Goal: Task Accomplishment & Management: Use online tool/utility

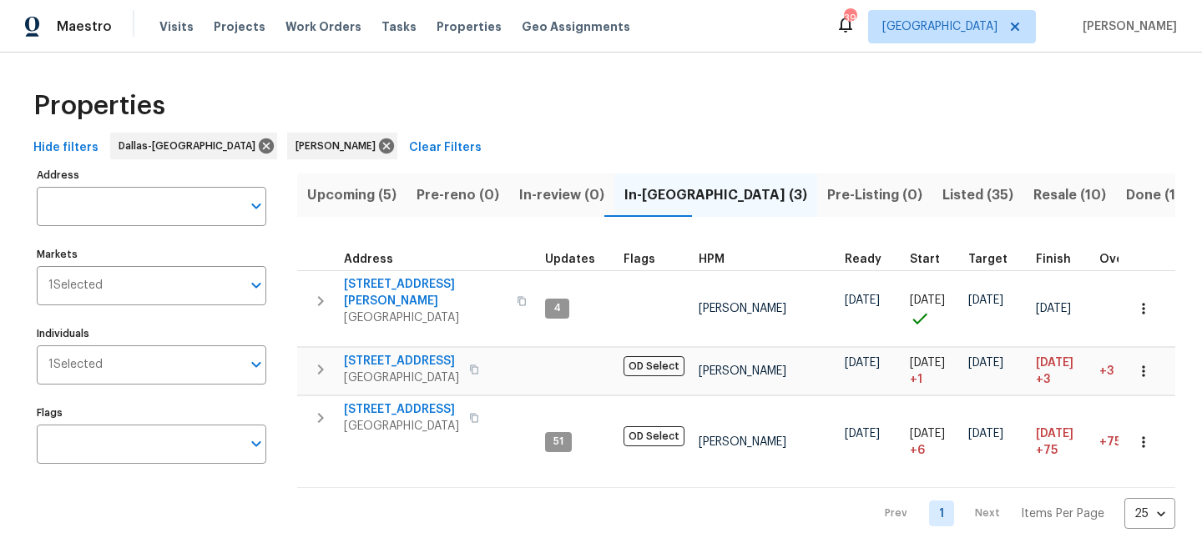
click at [379, 200] on span "Upcoming (5)" at bounding box center [351, 195] width 89 height 23
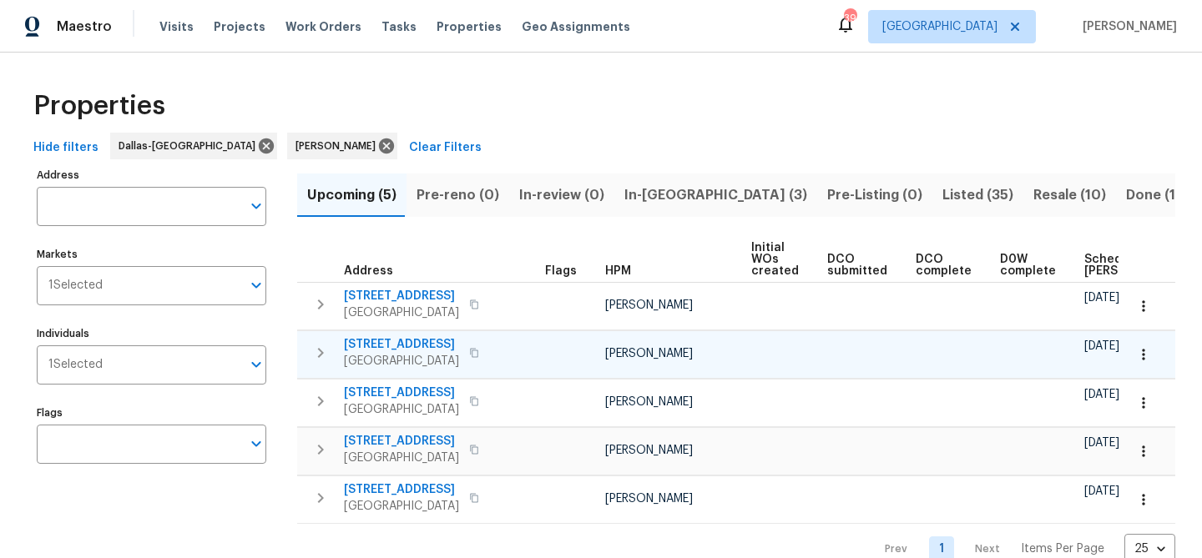
scroll to position [0, 184]
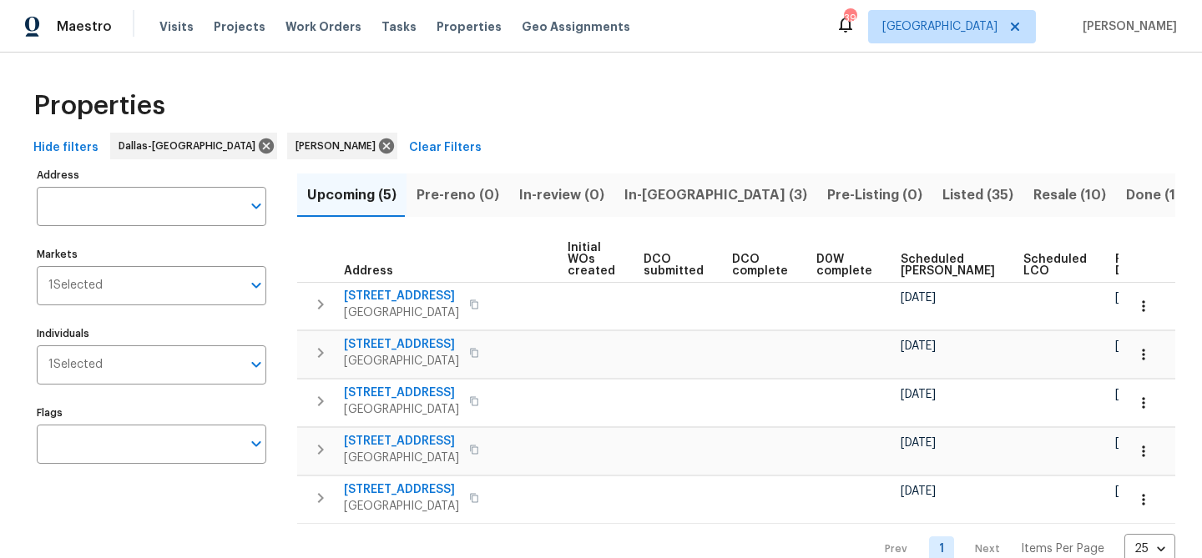
click at [1115, 266] on div "Ready Date" at bounding box center [1141, 265] width 52 height 23
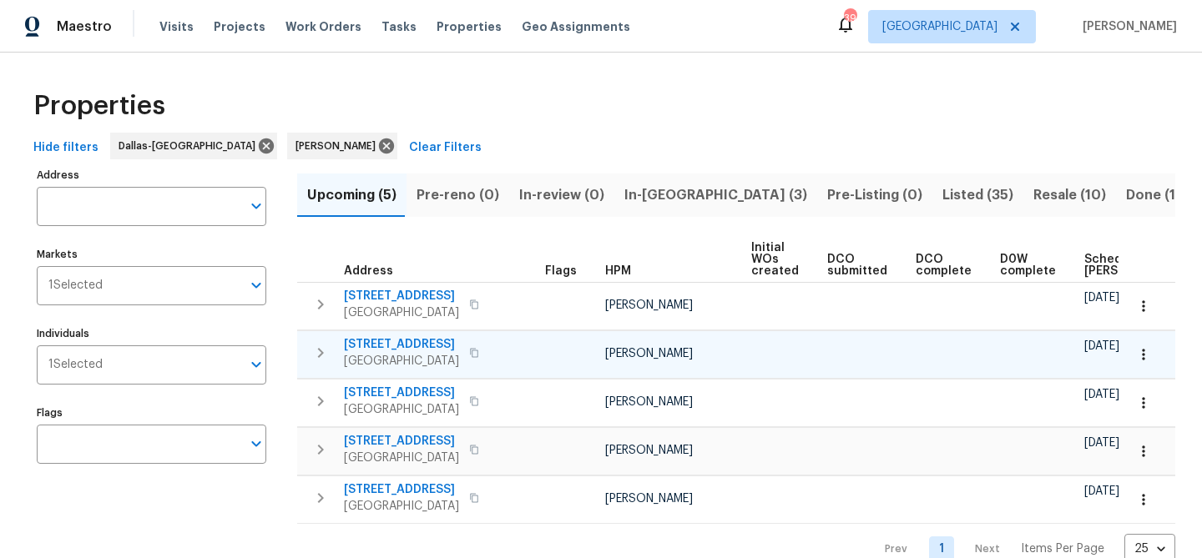
scroll to position [0, 203]
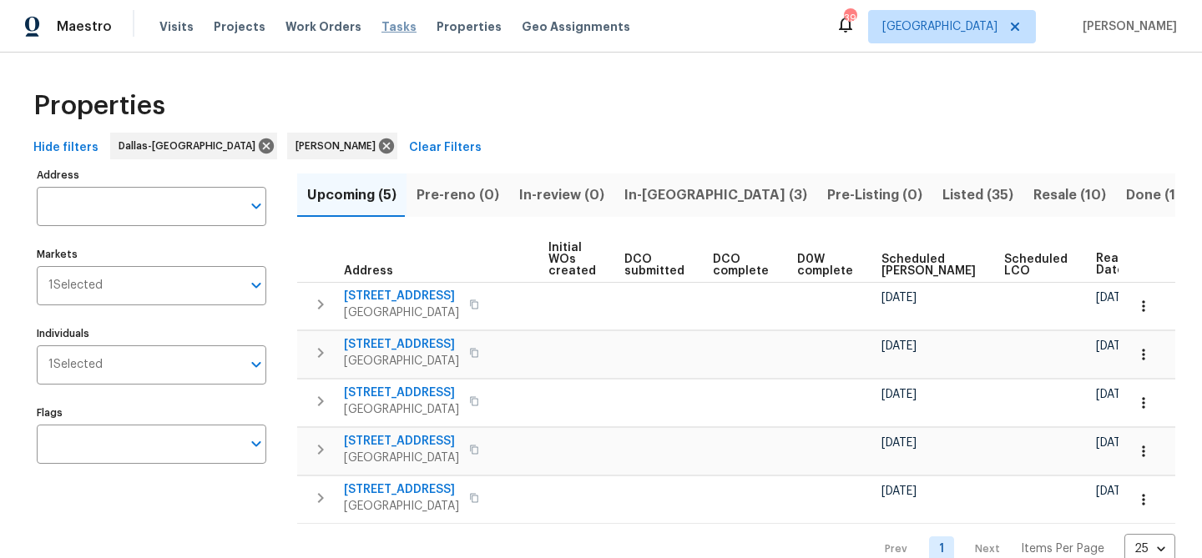
click at [381, 30] on span "Tasks" at bounding box center [398, 27] width 35 height 12
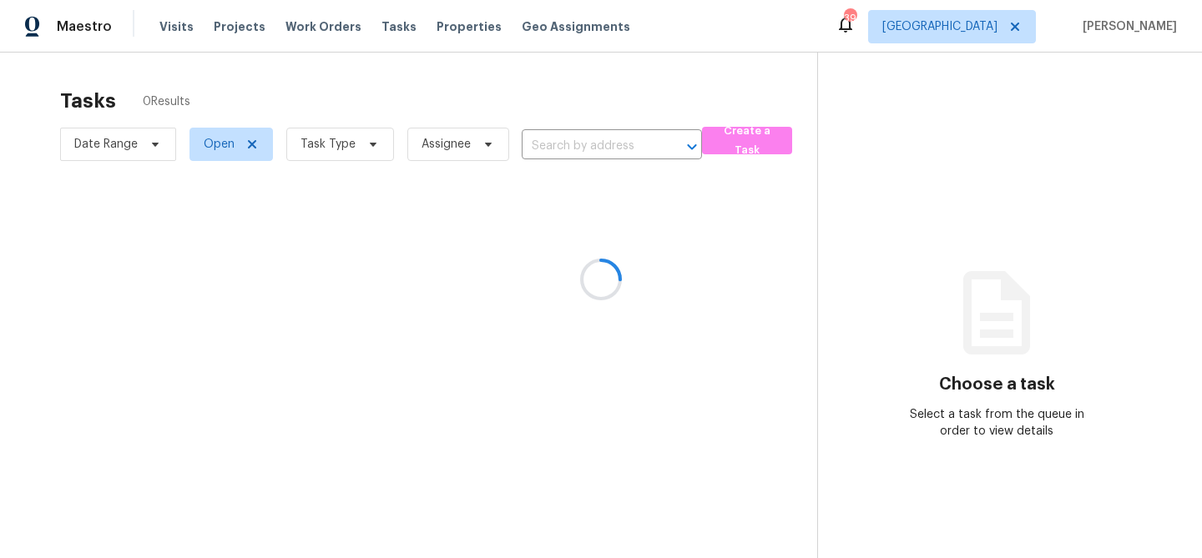
click at [374, 157] on div at bounding box center [601, 279] width 1202 height 558
click at [374, 158] on div at bounding box center [601, 279] width 1202 height 558
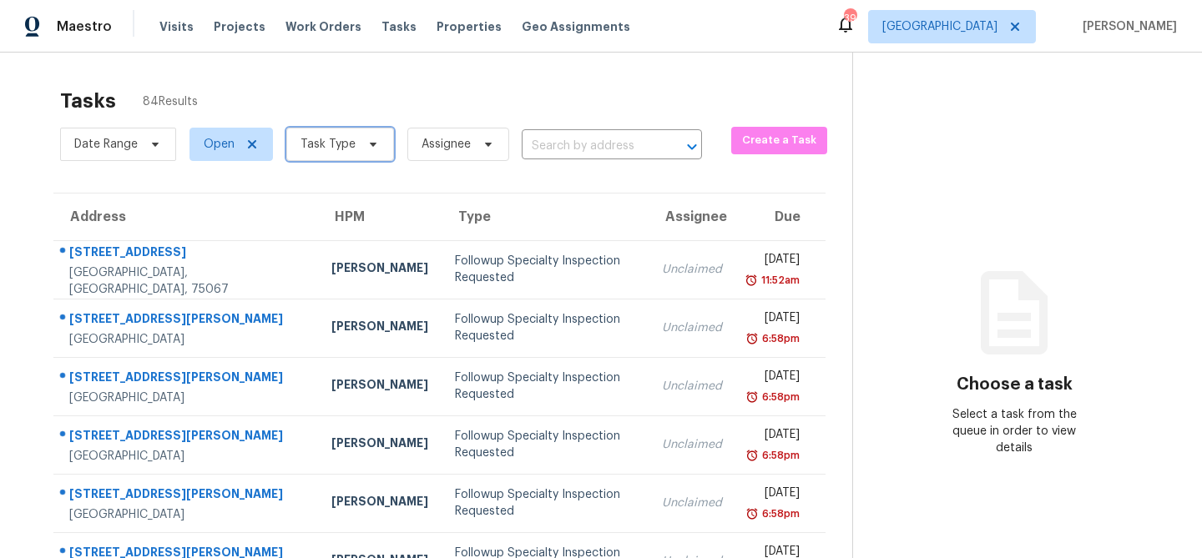
click at [374, 158] on span "Task Type" at bounding box center [340, 144] width 108 height 33
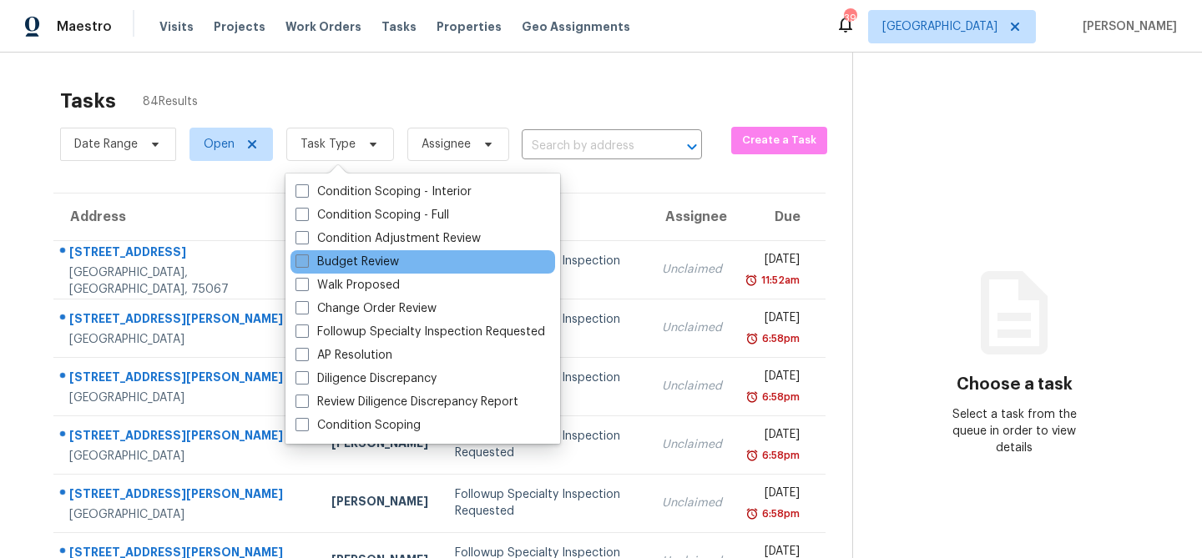
click at [361, 256] on label "Budget Review" at bounding box center [346, 262] width 103 height 17
click at [306, 256] on input "Budget Review" at bounding box center [300, 259] width 11 height 11
checkbox input "true"
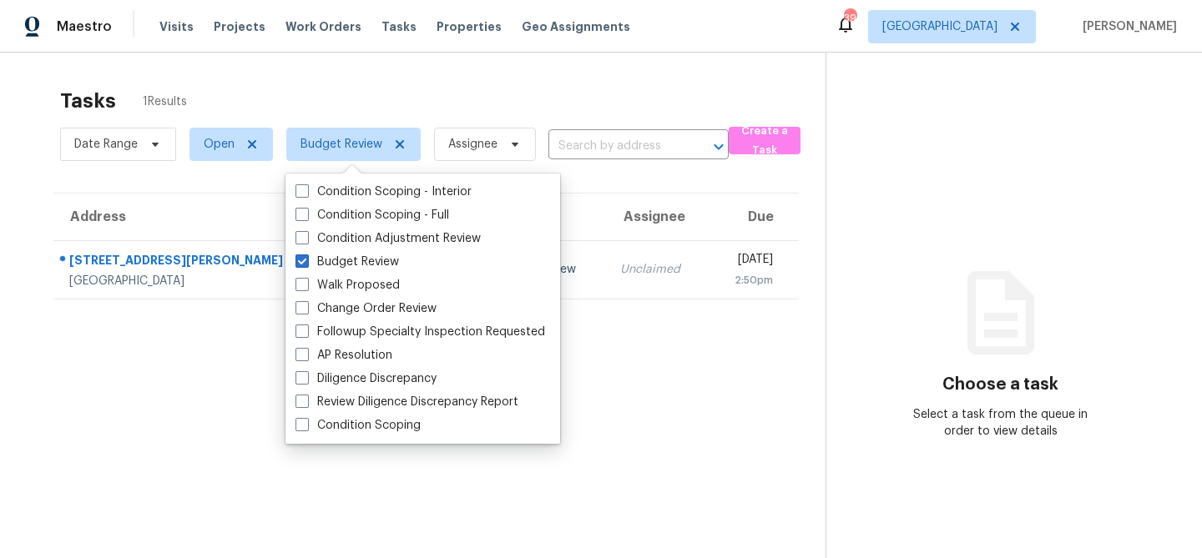
click at [222, 351] on section "Tasks 1 Results Date Range Open Budget Review Assignee ​ Create a Task Address …" at bounding box center [426, 345] width 799 height 532
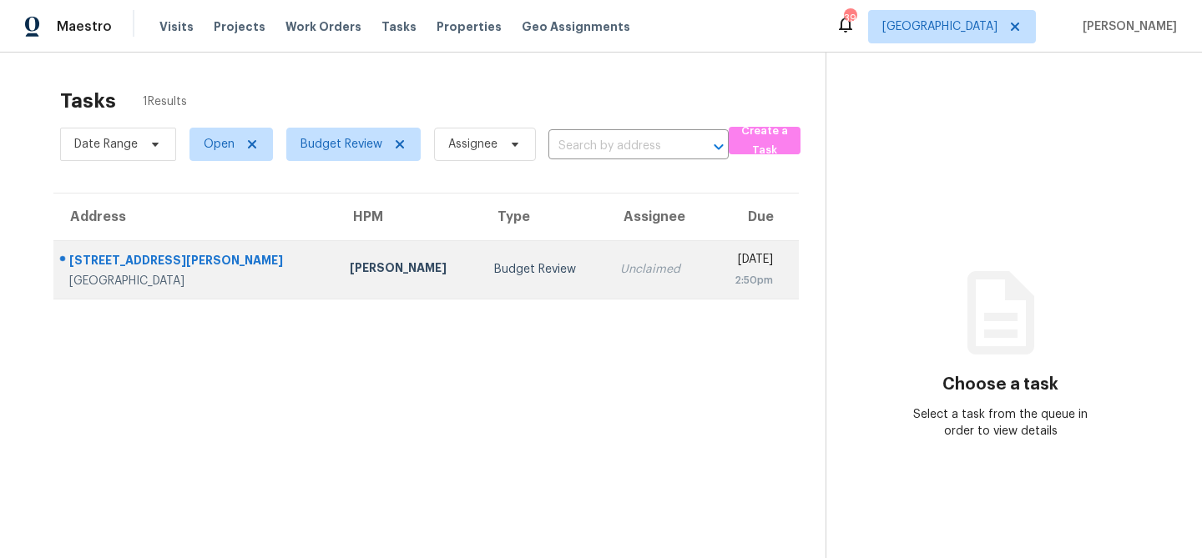
click at [350, 280] on div "[PERSON_NAME]" at bounding box center [409, 270] width 118 height 21
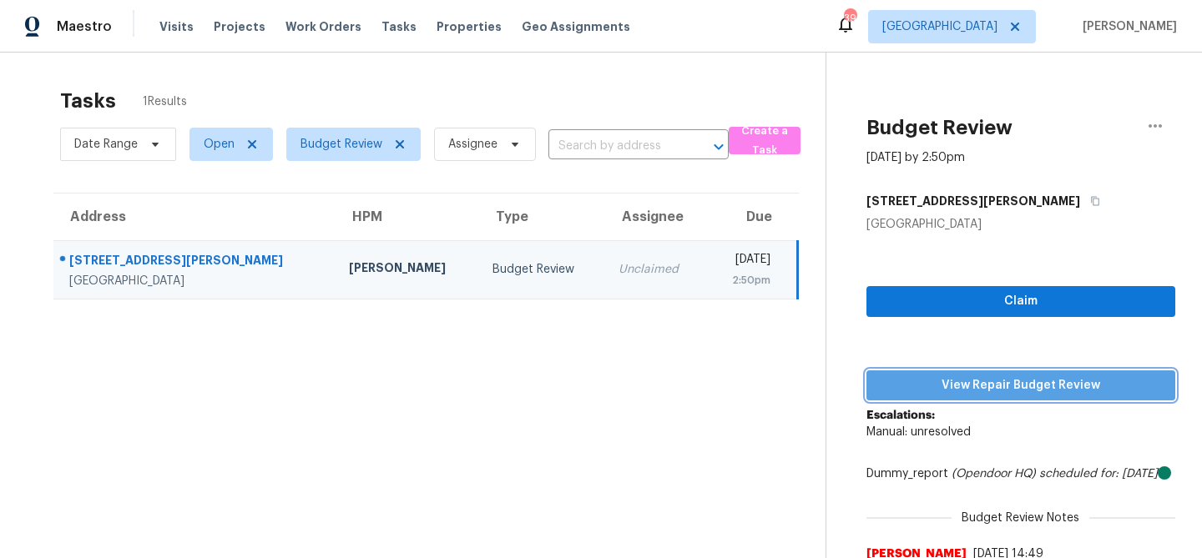
click at [966, 381] on span "View Repair Budget Review" at bounding box center [1021, 386] width 282 height 21
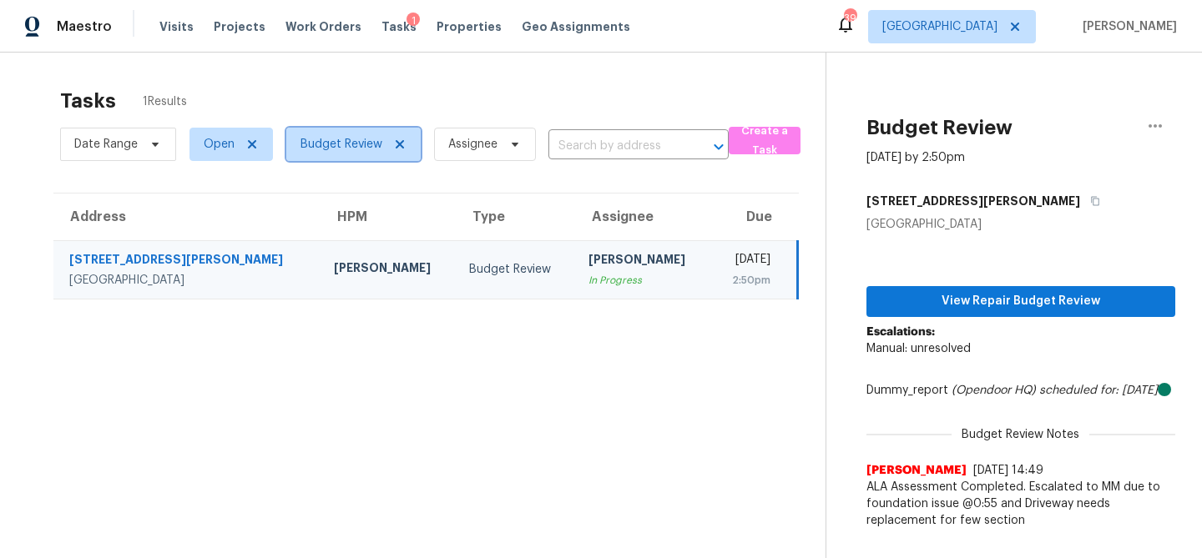
click at [367, 137] on span "Budget Review" at bounding box center [341, 144] width 82 height 17
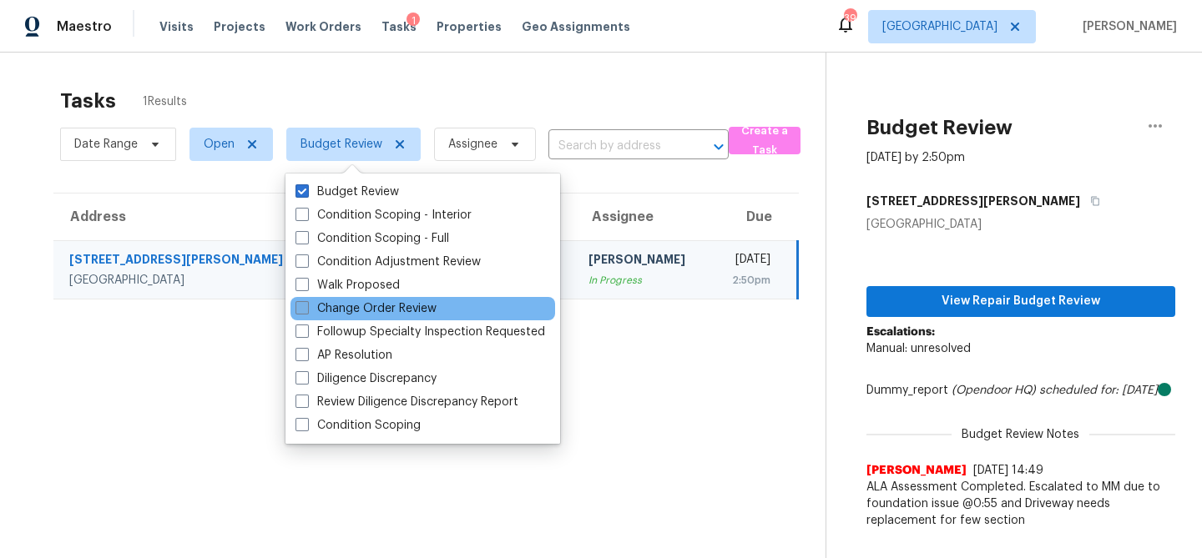
click at [345, 305] on label "Change Order Review" at bounding box center [365, 308] width 141 height 17
click at [306, 305] on input "Change Order Review" at bounding box center [300, 305] width 11 height 11
checkbox input "true"
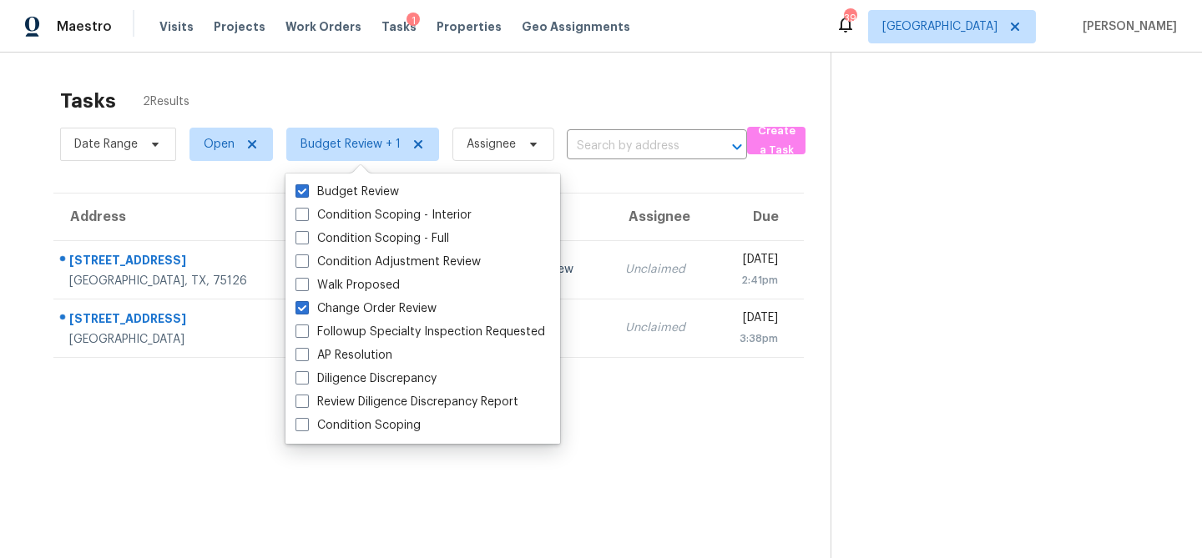
click at [400, 92] on div "Tasks 2 Results" at bounding box center [445, 100] width 770 height 43
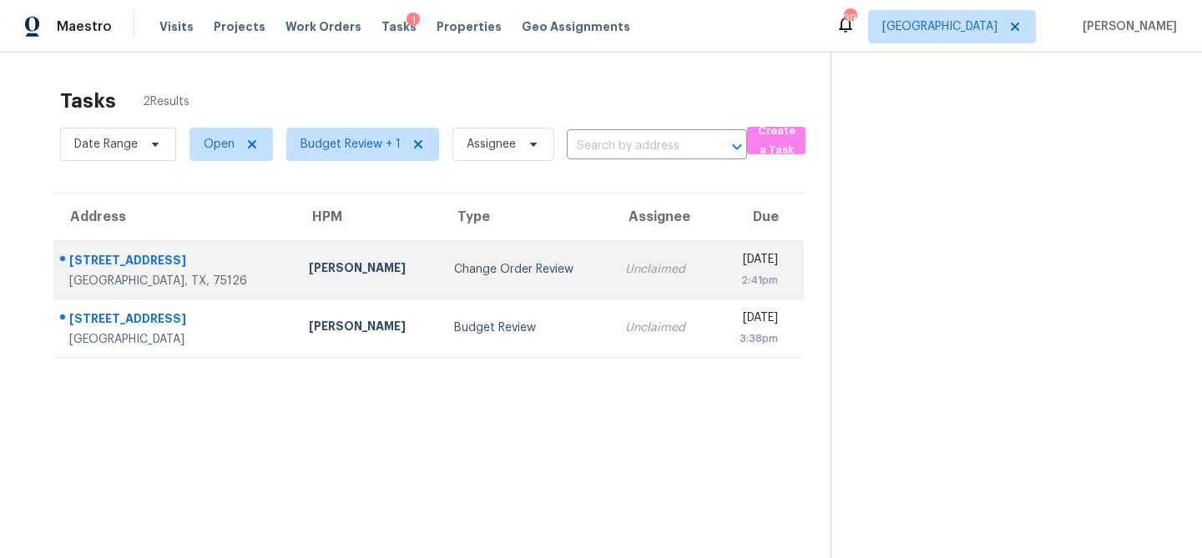
click at [341, 263] on div "[PERSON_NAME]" at bounding box center [368, 270] width 118 height 21
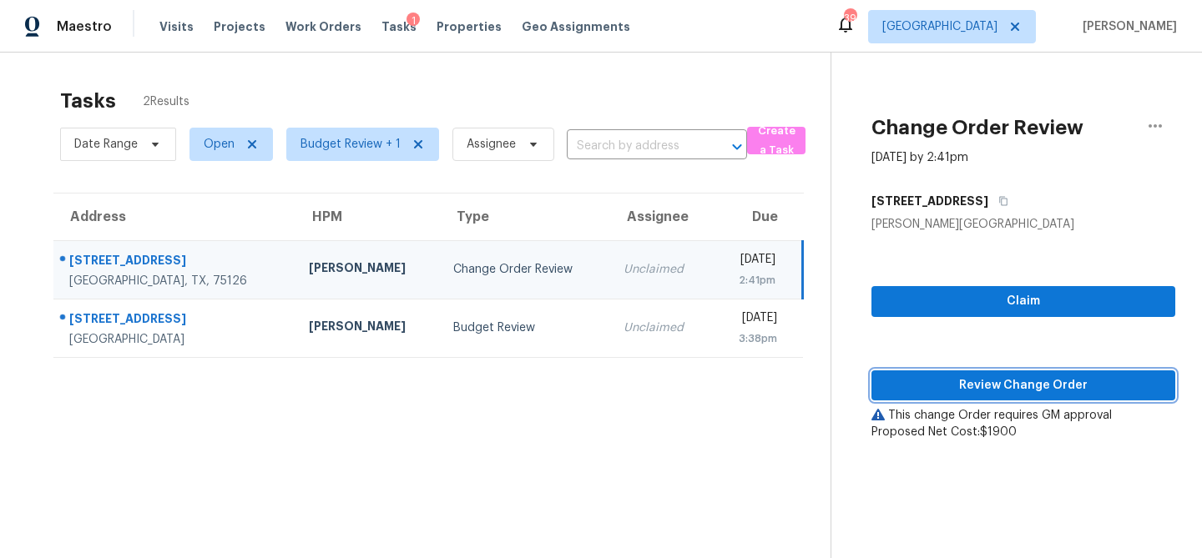
click at [988, 388] on span "Review Change Order" at bounding box center [1023, 386] width 277 height 21
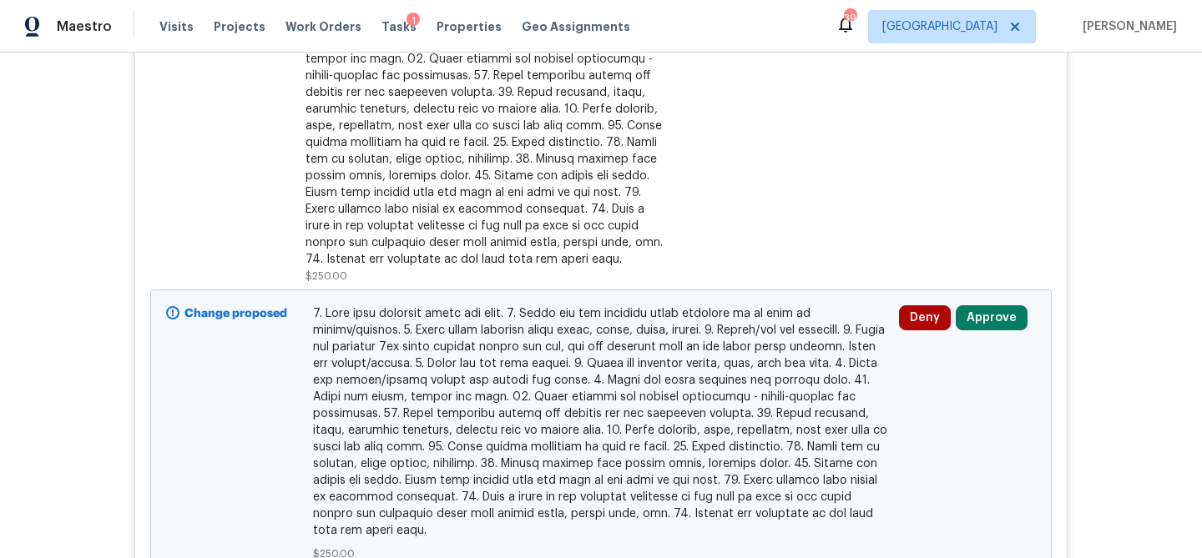
scroll to position [2737, 0]
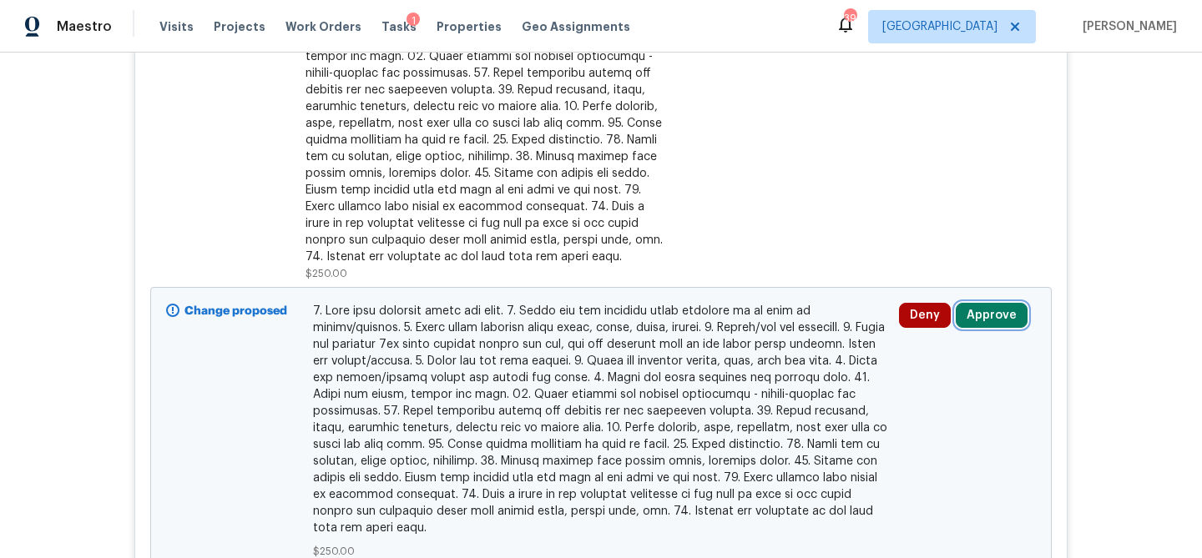
click at [982, 317] on button "Approve" at bounding box center [992, 315] width 72 height 25
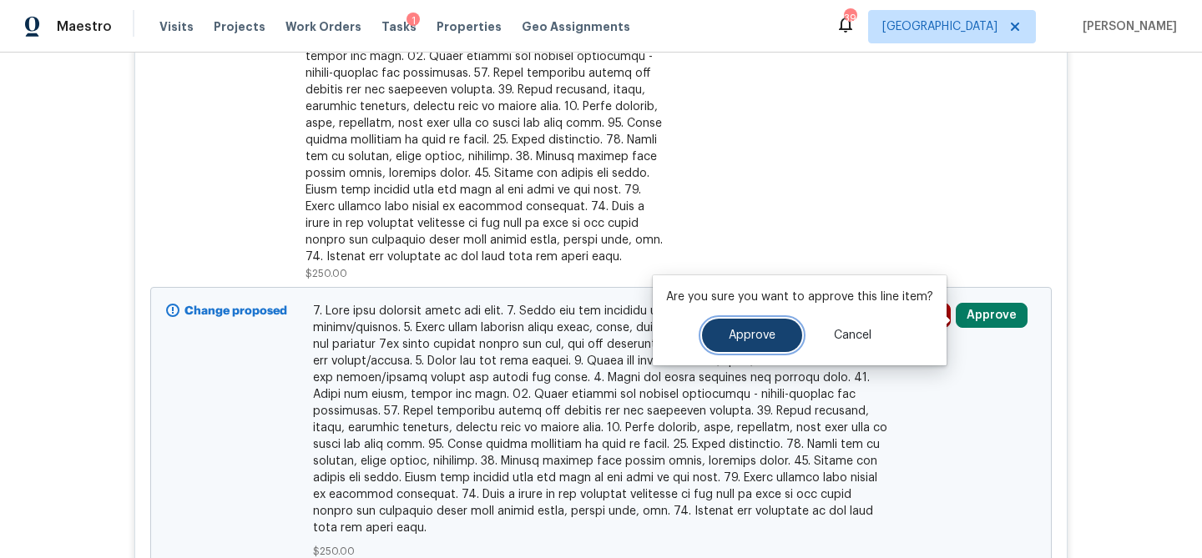
click at [769, 336] on span "Approve" at bounding box center [752, 336] width 47 height 13
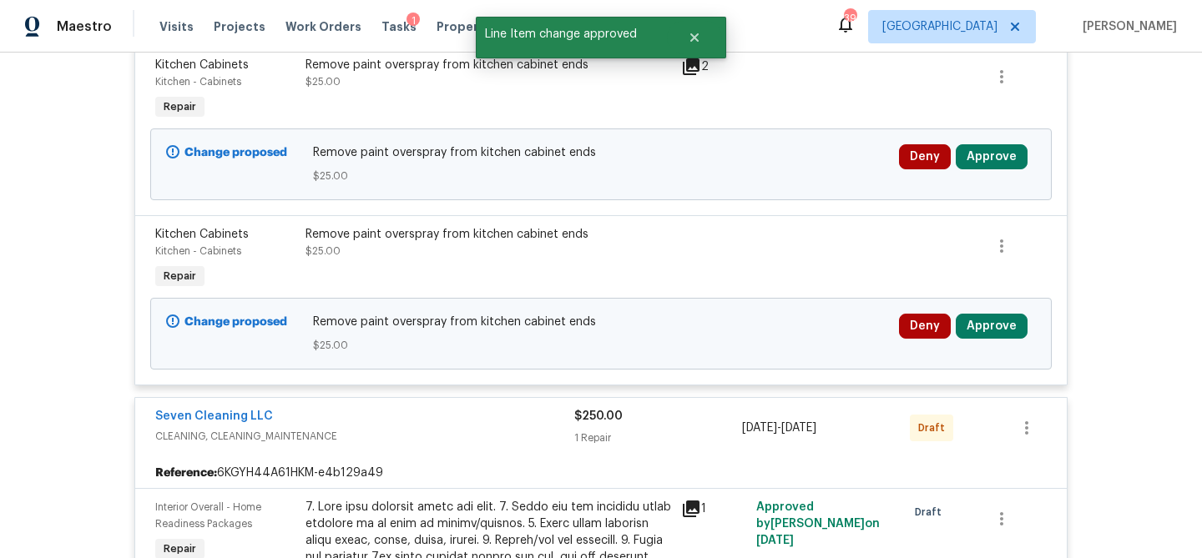
scroll to position [2150, 0]
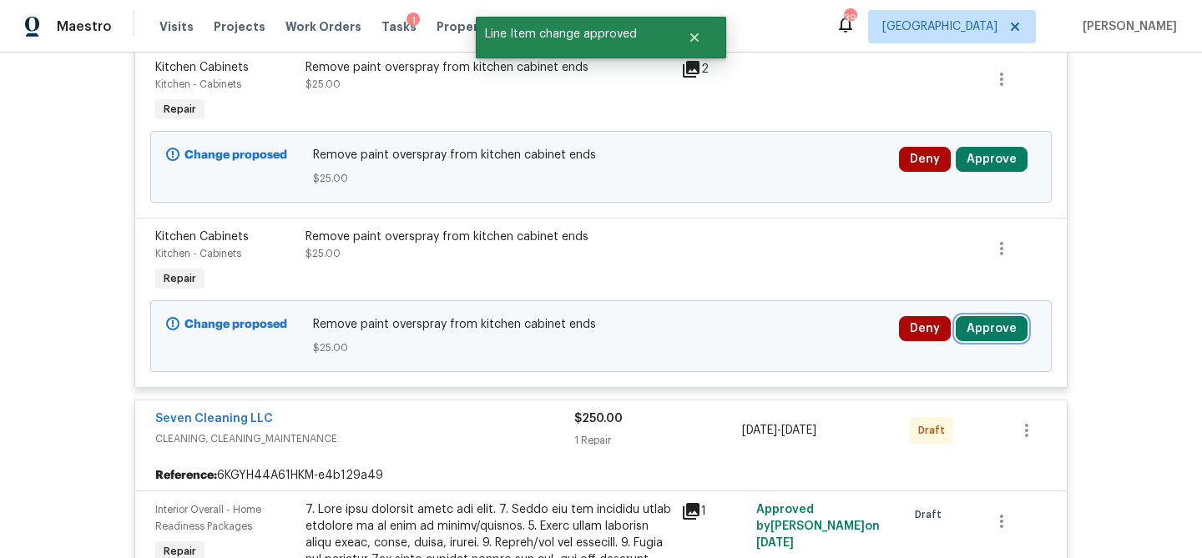
click at [982, 330] on button "Approve" at bounding box center [992, 328] width 72 height 25
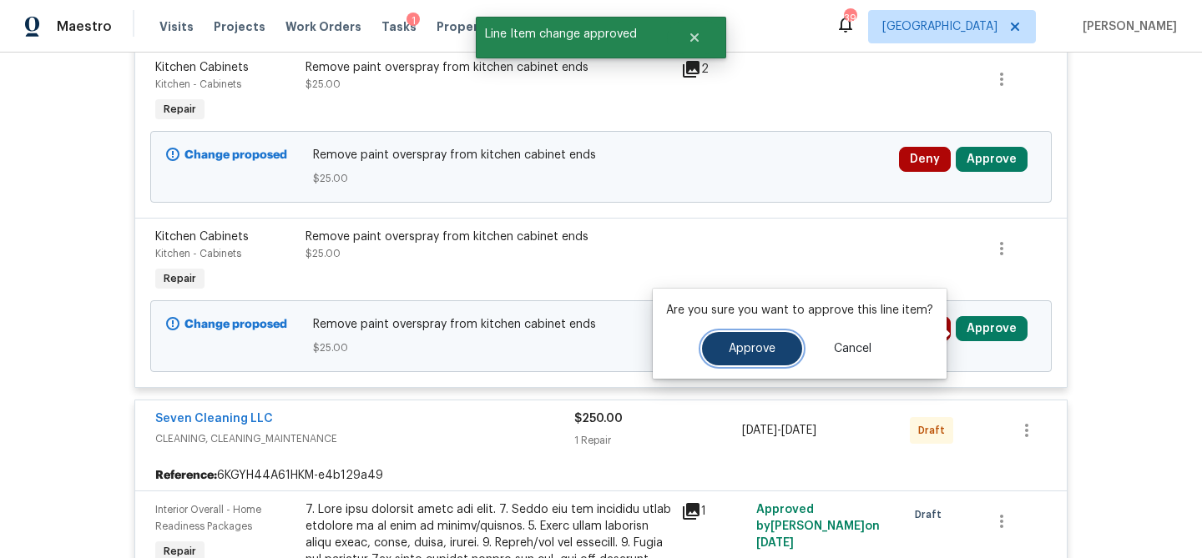
click at [784, 352] on button "Approve" at bounding box center [752, 348] width 100 height 33
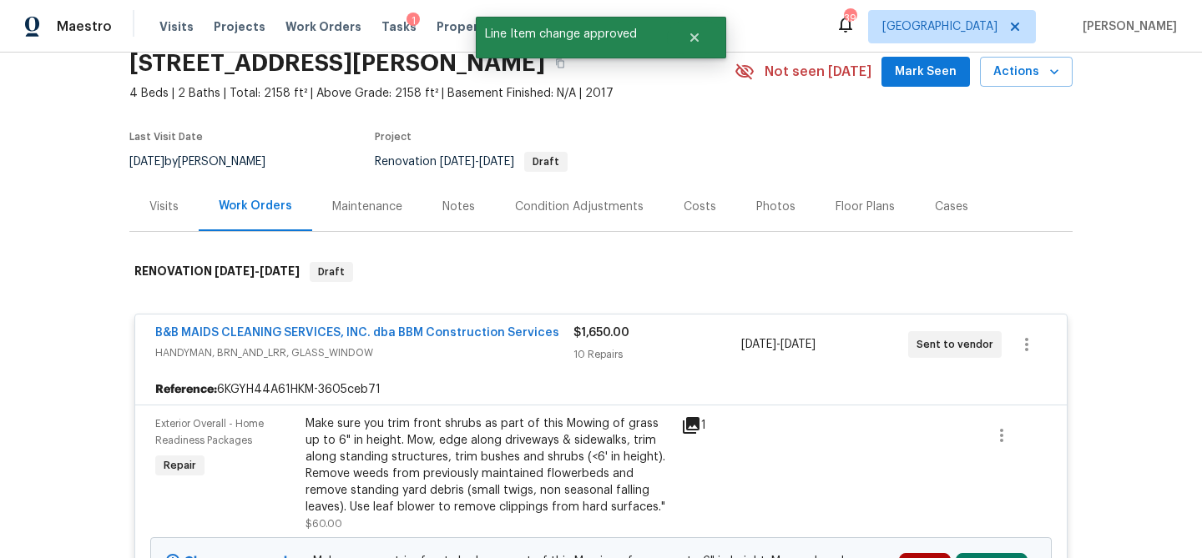
scroll to position [0, 0]
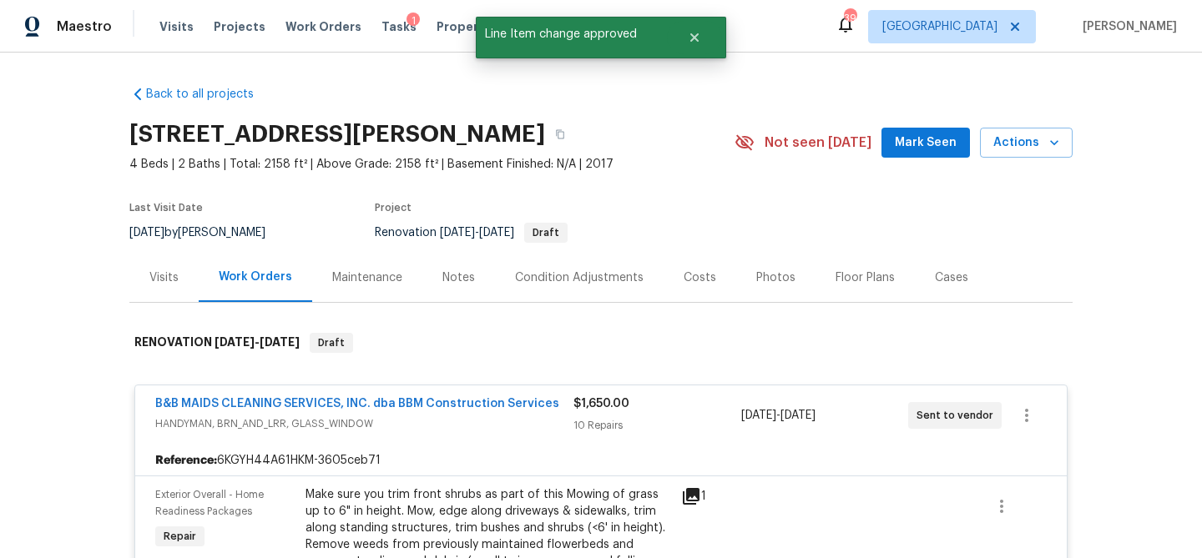
click at [704, 271] on div "Costs" at bounding box center [700, 278] width 33 height 17
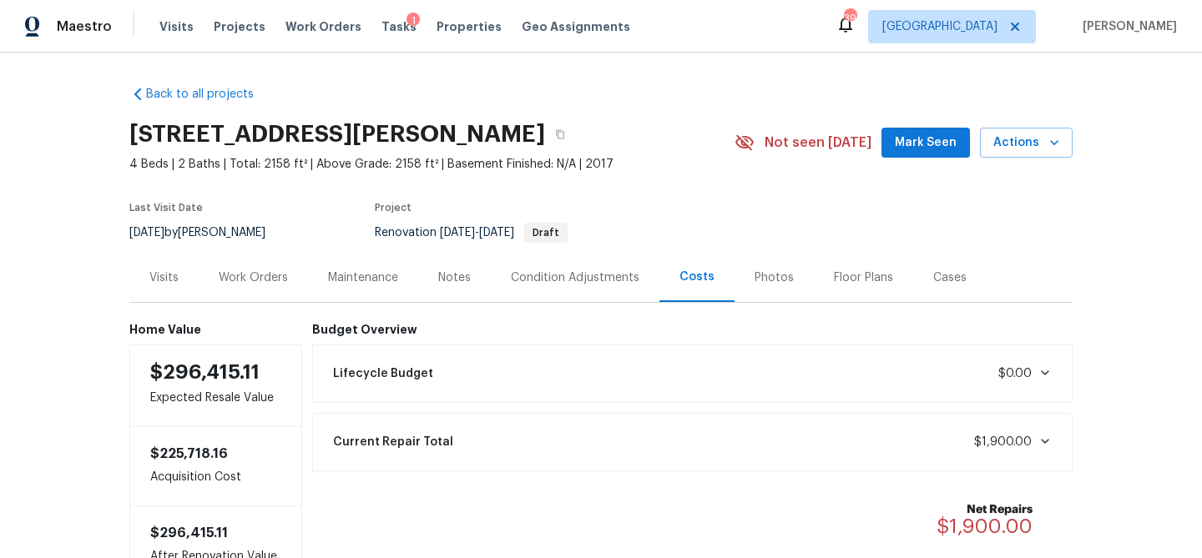
click at [801, 228] on section "[STREET_ADDRESS][PERSON_NAME] 4 Beds | 2 Baths | Total: 2158 ft² | Above Grade:…" at bounding box center [600, 183] width 943 height 140
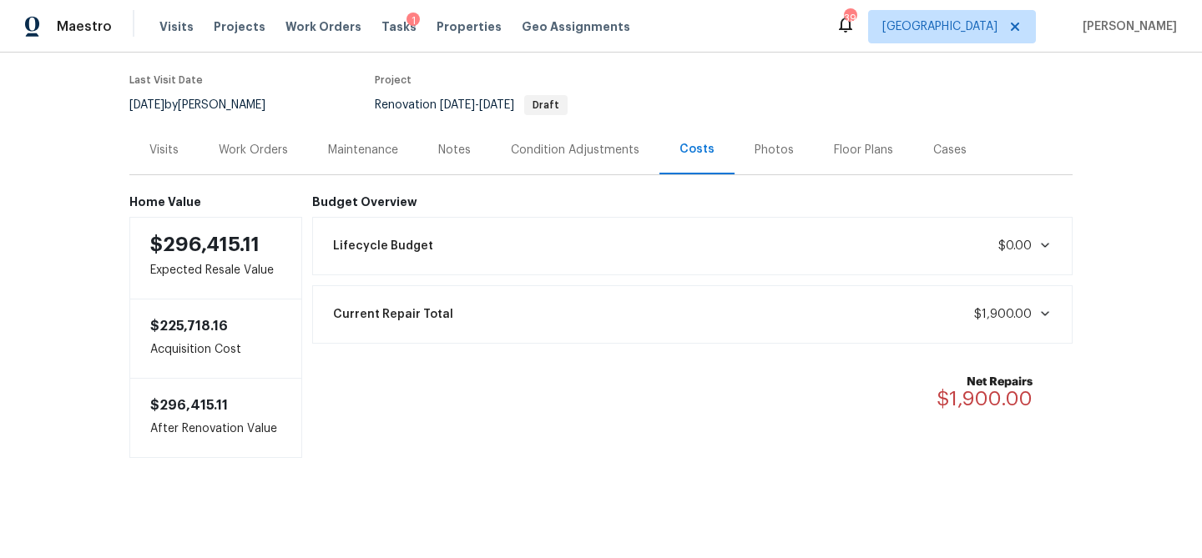
click at [288, 148] on div "Work Orders" at bounding box center [253, 149] width 109 height 49
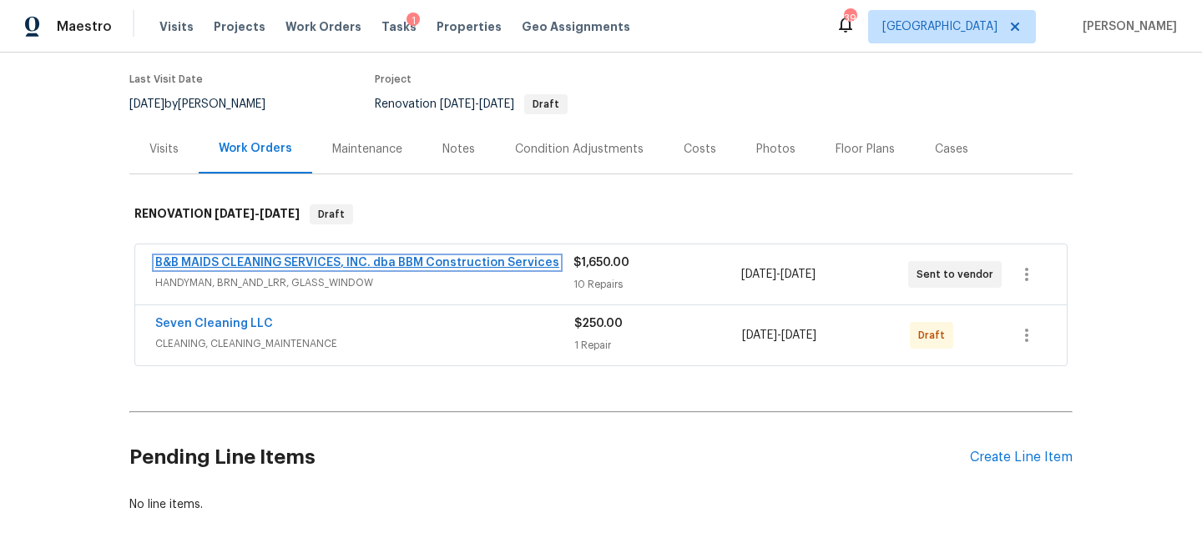
click at [459, 268] on link "B&B MAIDS CLEANING SERVICES, INC. dba BBM Construction Services" at bounding box center [357, 263] width 404 height 12
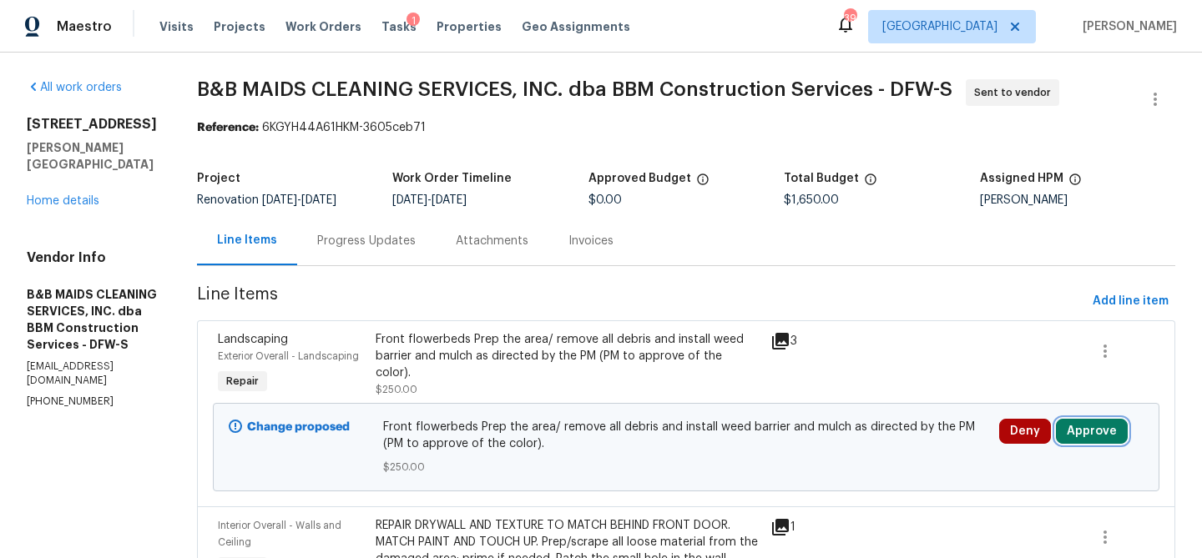
click at [1090, 444] on button "Approve" at bounding box center [1092, 431] width 72 height 25
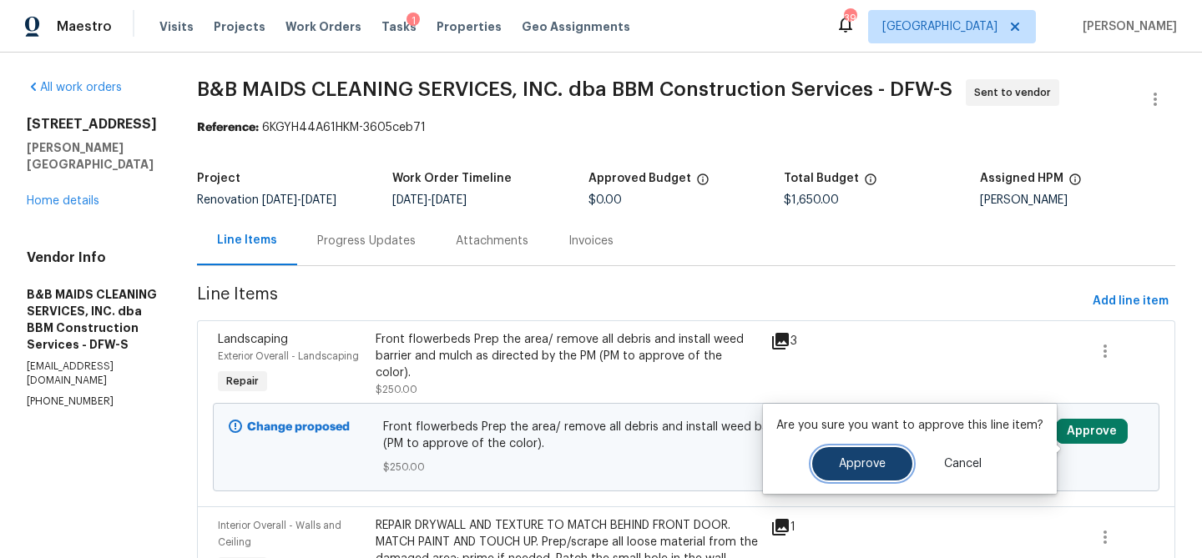
click at [865, 471] on button "Approve" at bounding box center [862, 463] width 100 height 33
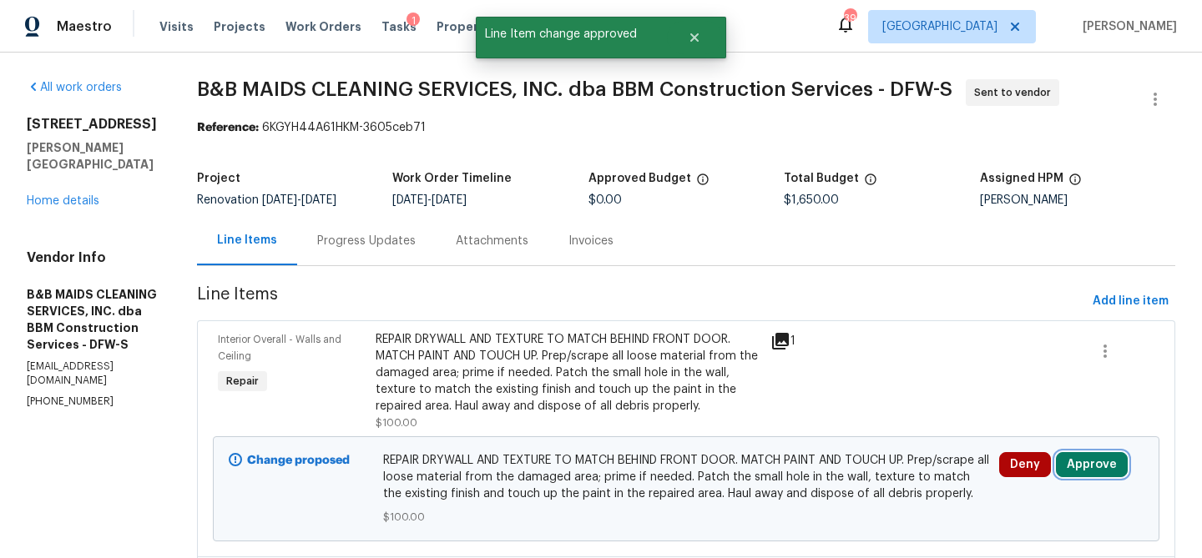
click at [1111, 474] on button "Approve" at bounding box center [1092, 464] width 72 height 25
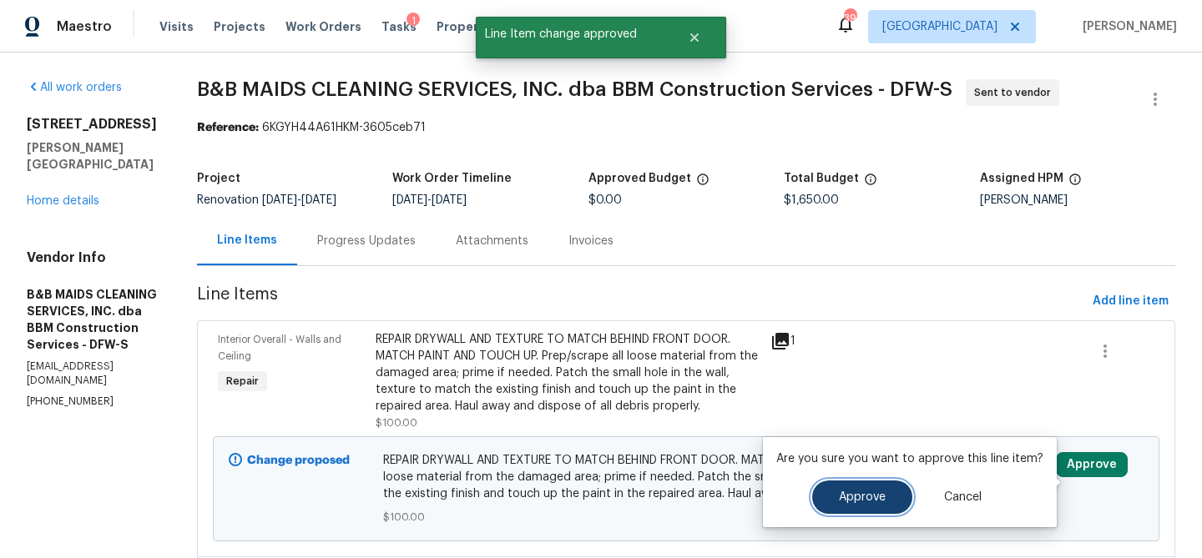
click at [855, 493] on span "Approve" at bounding box center [862, 498] width 47 height 13
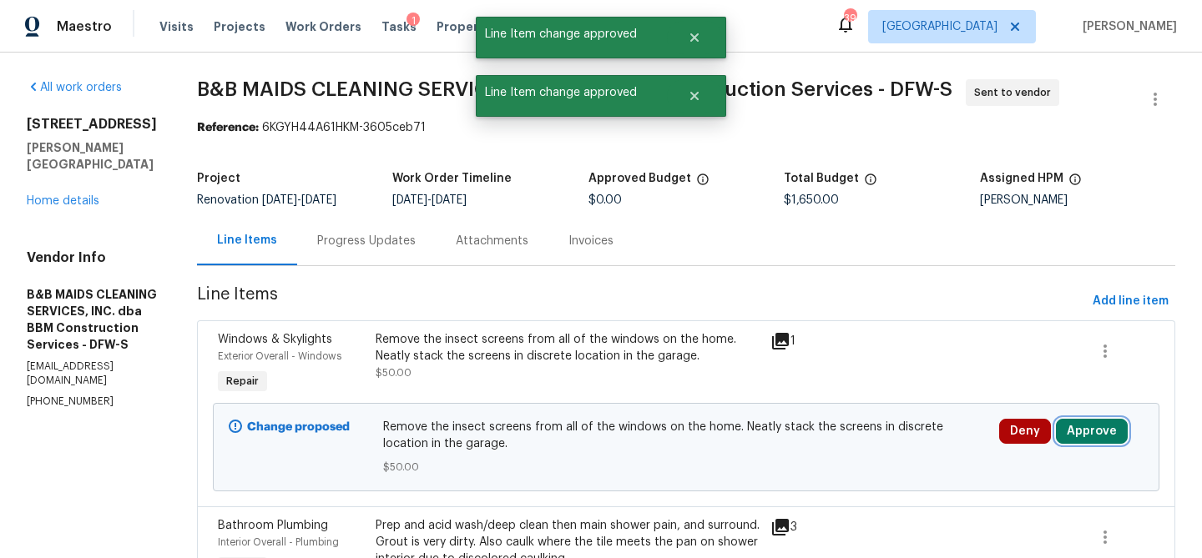
click at [1079, 436] on button "Approve" at bounding box center [1092, 431] width 72 height 25
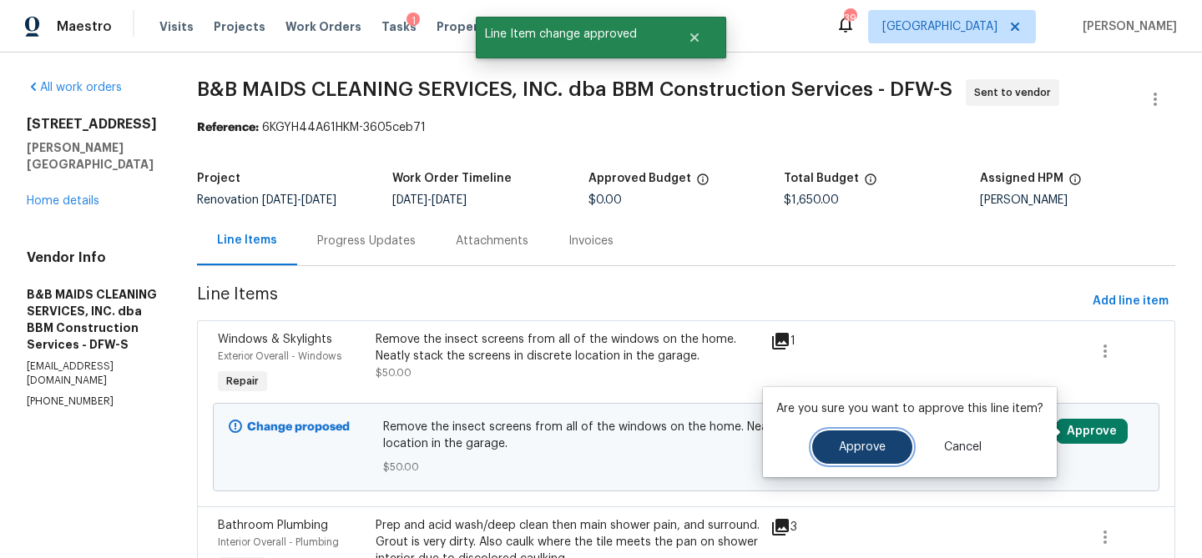
click at [883, 452] on button "Approve" at bounding box center [862, 447] width 100 height 33
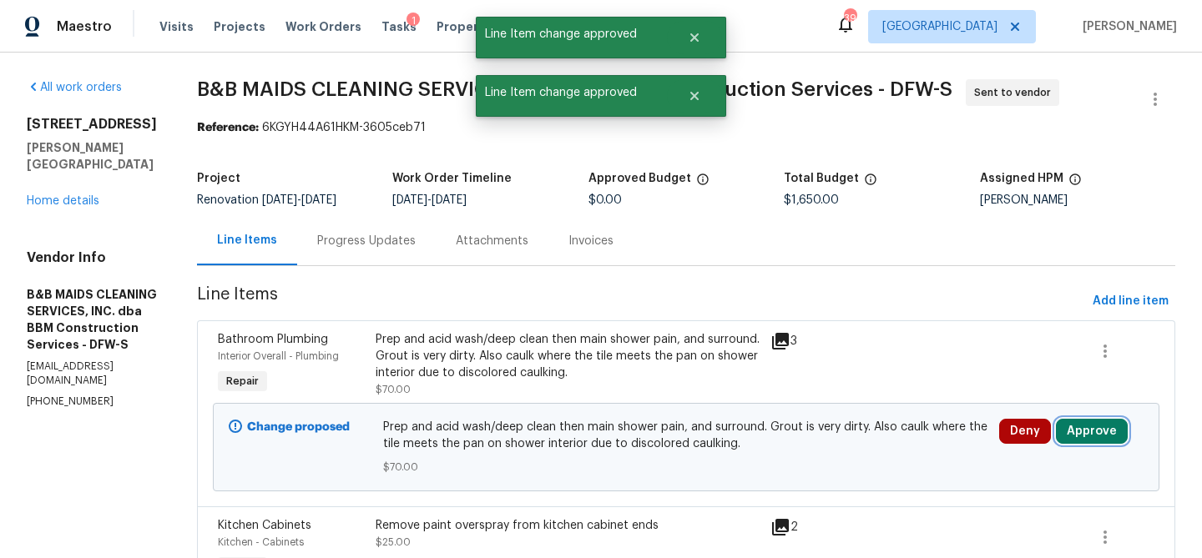
click at [1103, 428] on button "Approve" at bounding box center [1092, 431] width 72 height 25
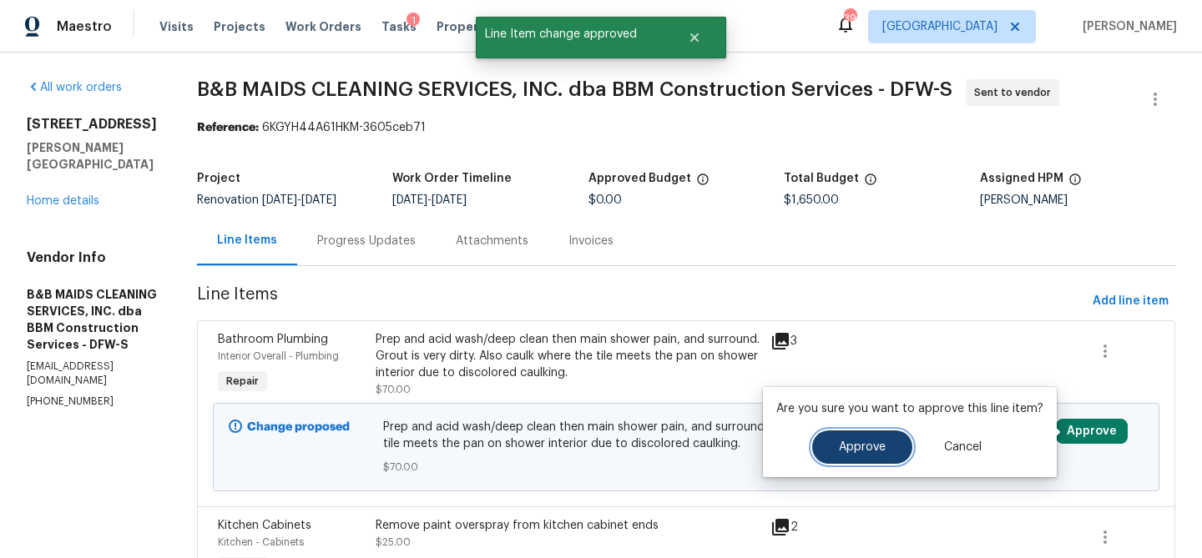
click at [856, 443] on span "Approve" at bounding box center [862, 447] width 47 height 13
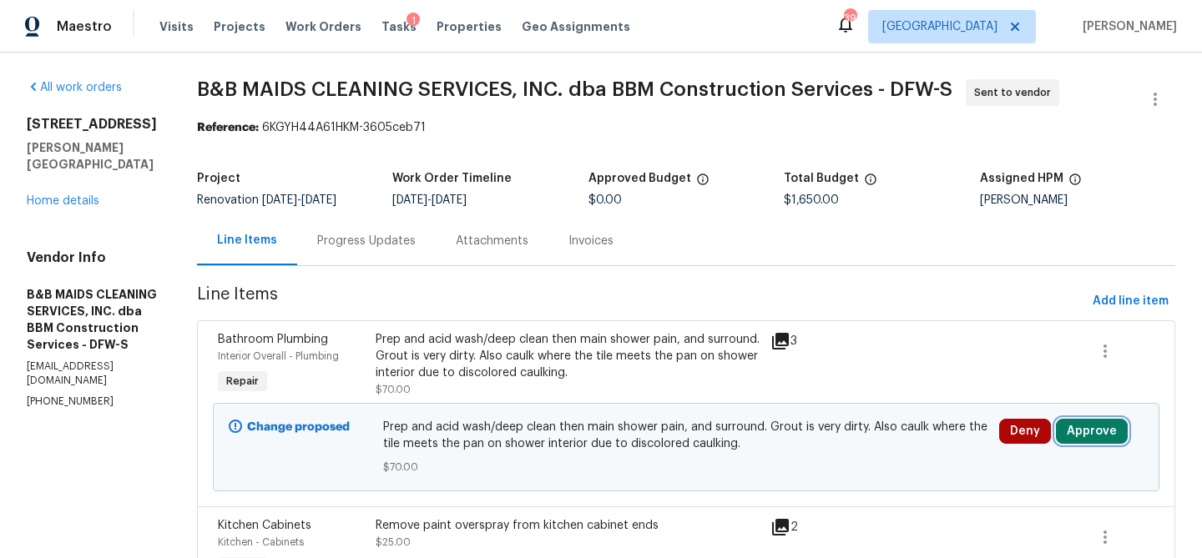
click at [1112, 426] on button "Approve" at bounding box center [1092, 431] width 72 height 25
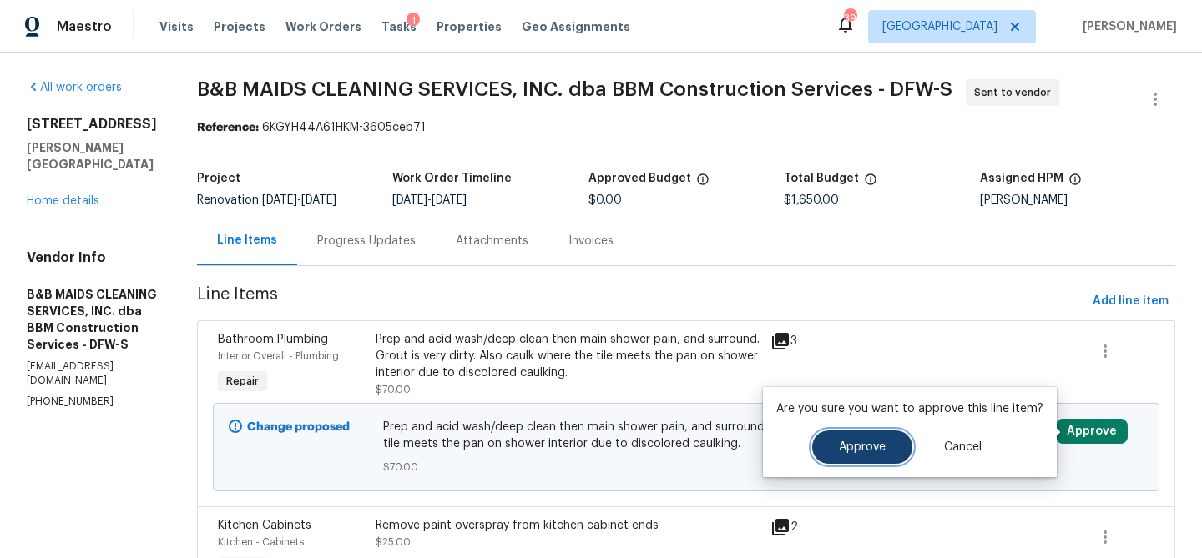
click at [876, 457] on button "Approve" at bounding box center [862, 447] width 100 height 33
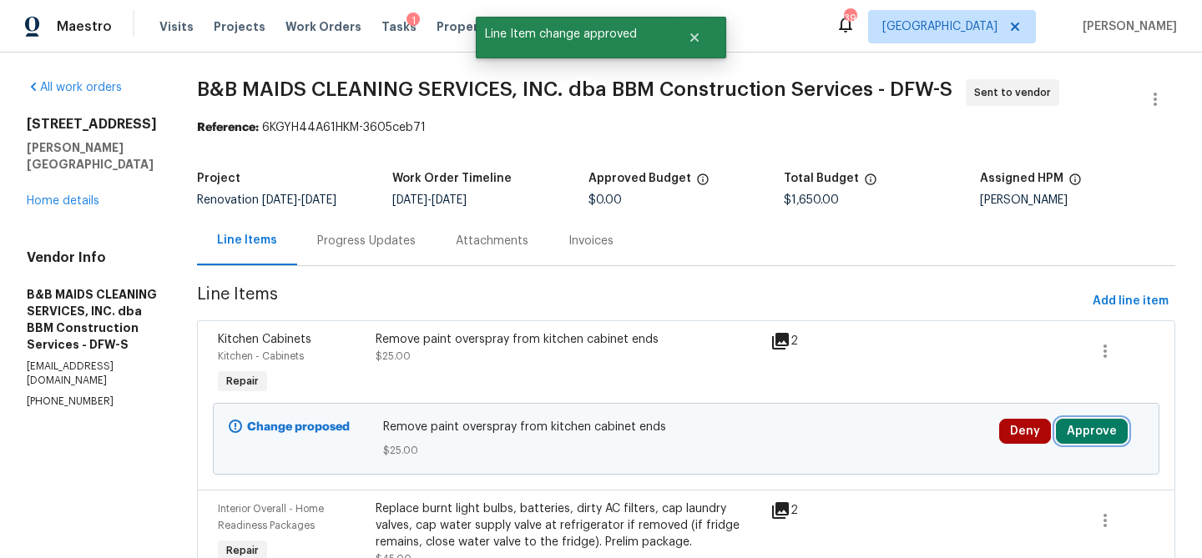
click at [1089, 427] on button "Approve" at bounding box center [1092, 431] width 72 height 25
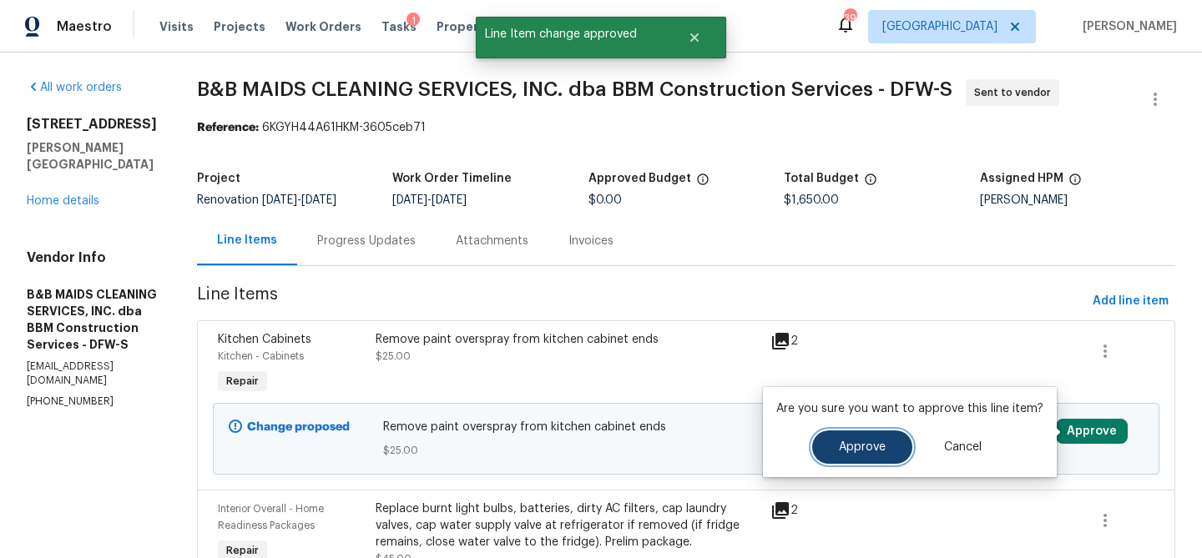
click at [874, 447] on span "Approve" at bounding box center [862, 447] width 47 height 13
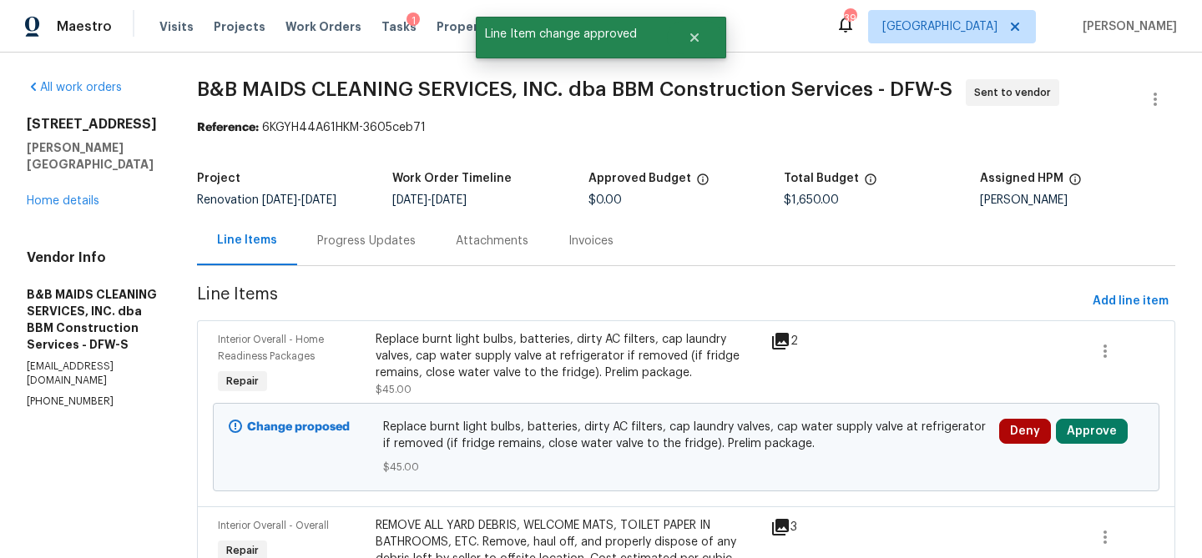
click at [1056, 428] on span "Deny" at bounding box center [1027, 431] width 57 height 25
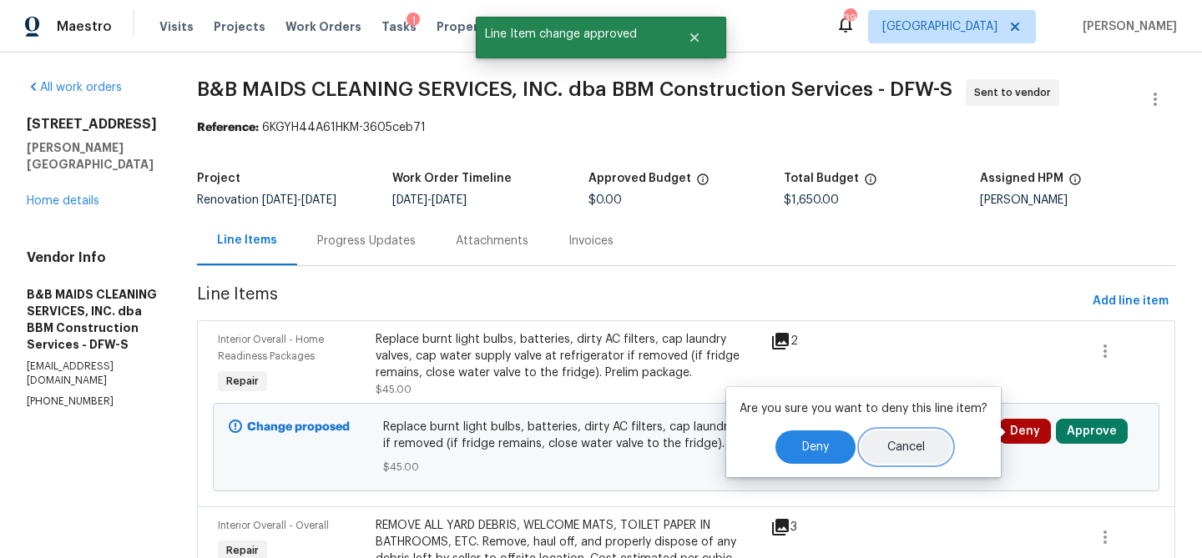
click at [924, 452] on button "Cancel" at bounding box center [905, 447] width 91 height 33
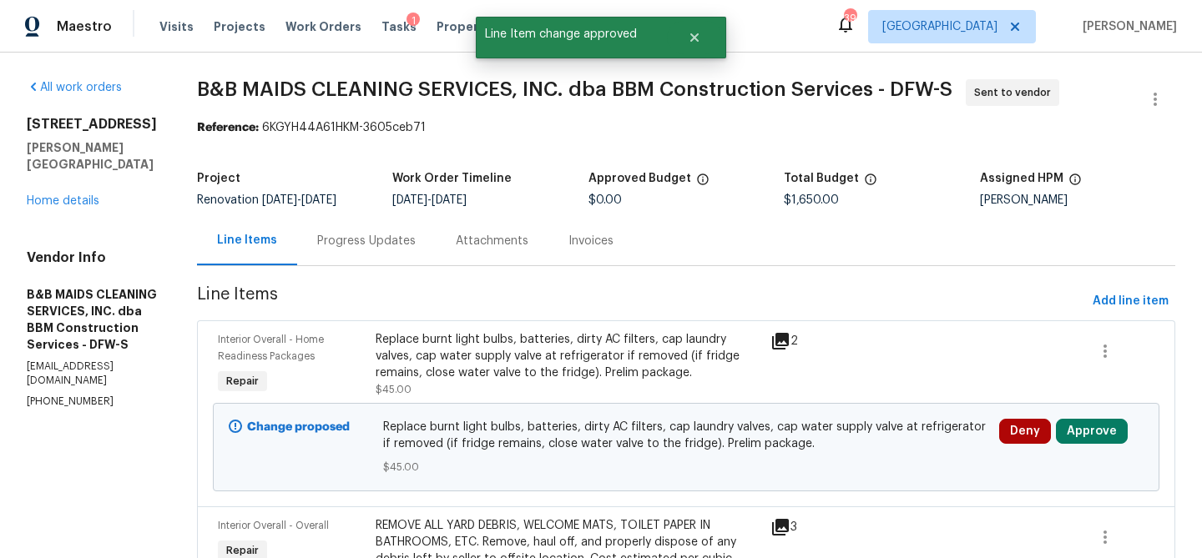
click at [1103, 448] on div "Deny Approve" at bounding box center [1071, 447] width 154 height 67
click at [1103, 438] on button "Approve" at bounding box center [1092, 431] width 72 height 25
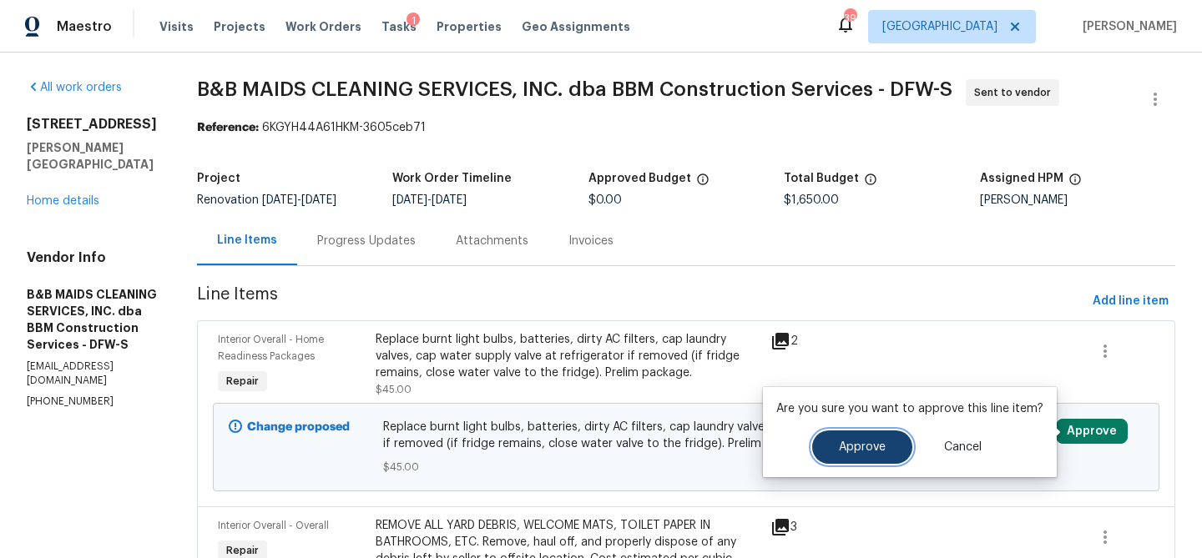
click at [874, 456] on button "Approve" at bounding box center [862, 447] width 100 height 33
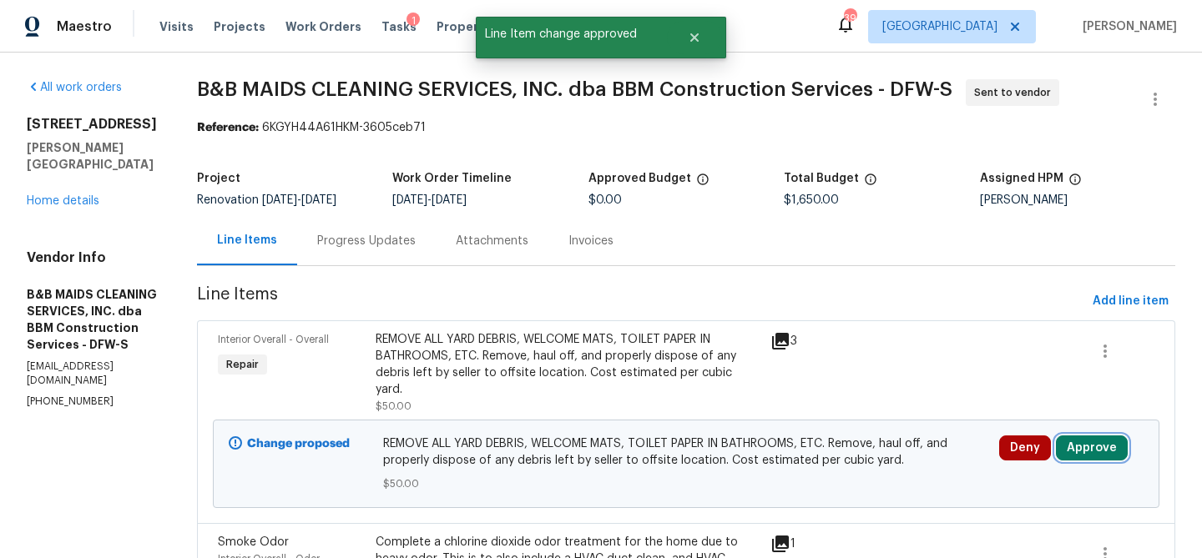
click at [1086, 447] on button "Approve" at bounding box center [1092, 448] width 72 height 25
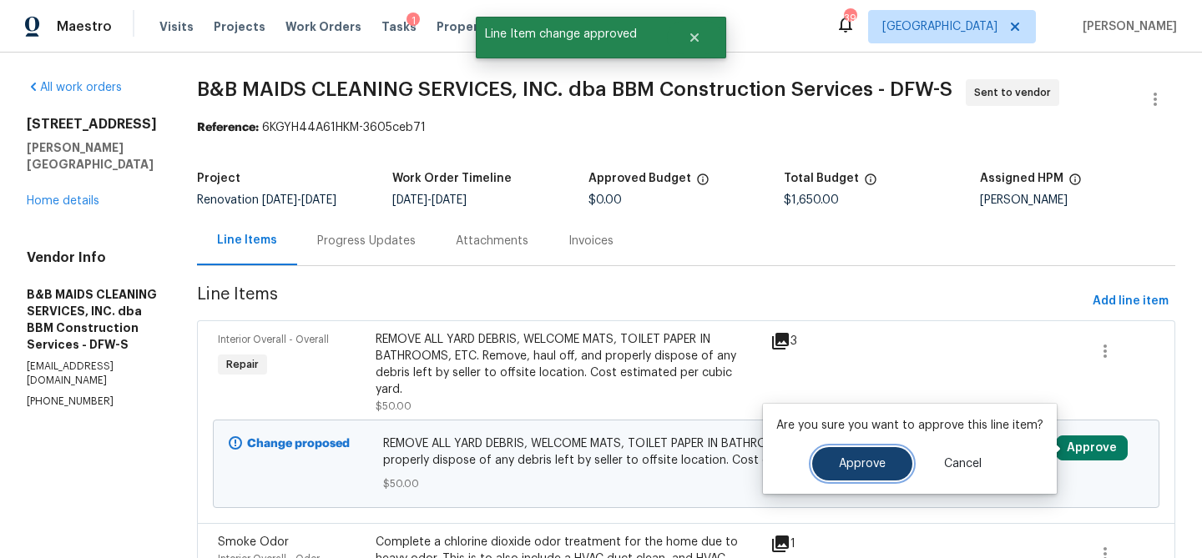
click at [889, 467] on button "Approve" at bounding box center [862, 463] width 100 height 33
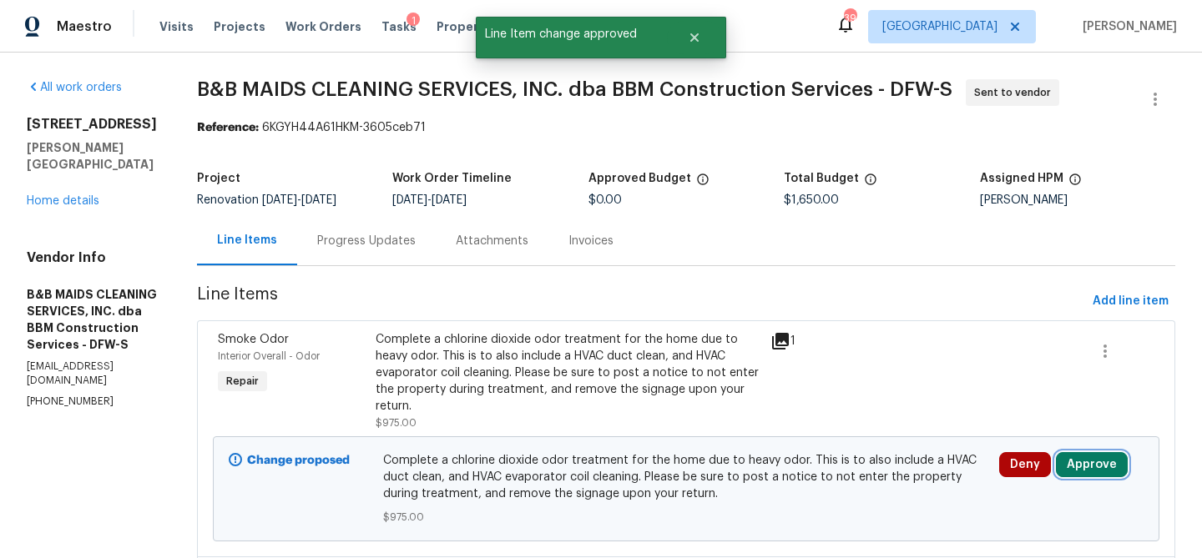
click at [1110, 466] on button "Approve" at bounding box center [1092, 464] width 72 height 25
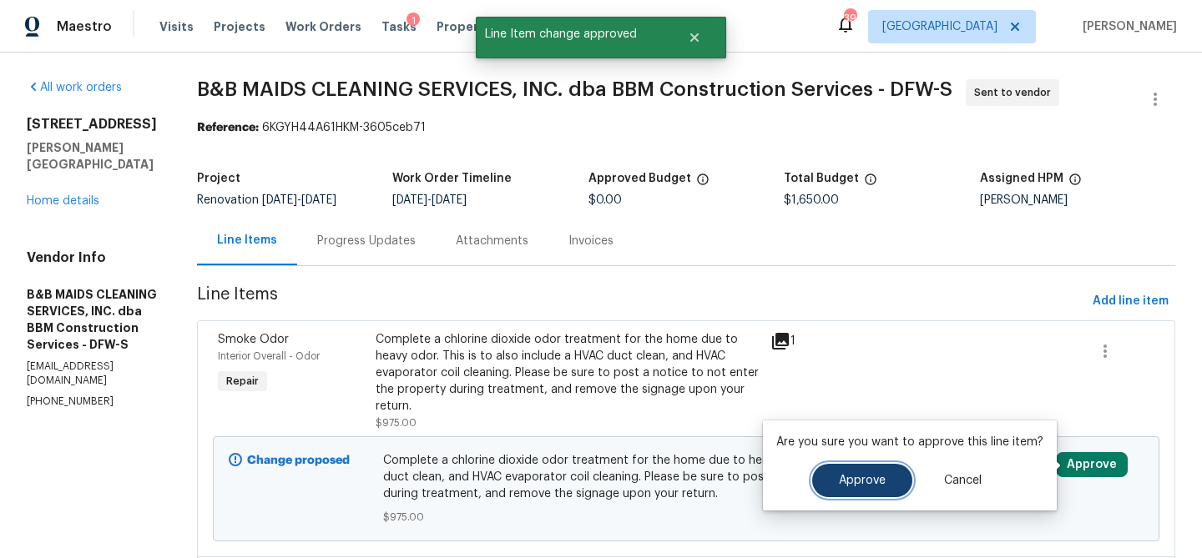
click at [903, 478] on button "Approve" at bounding box center [862, 480] width 100 height 33
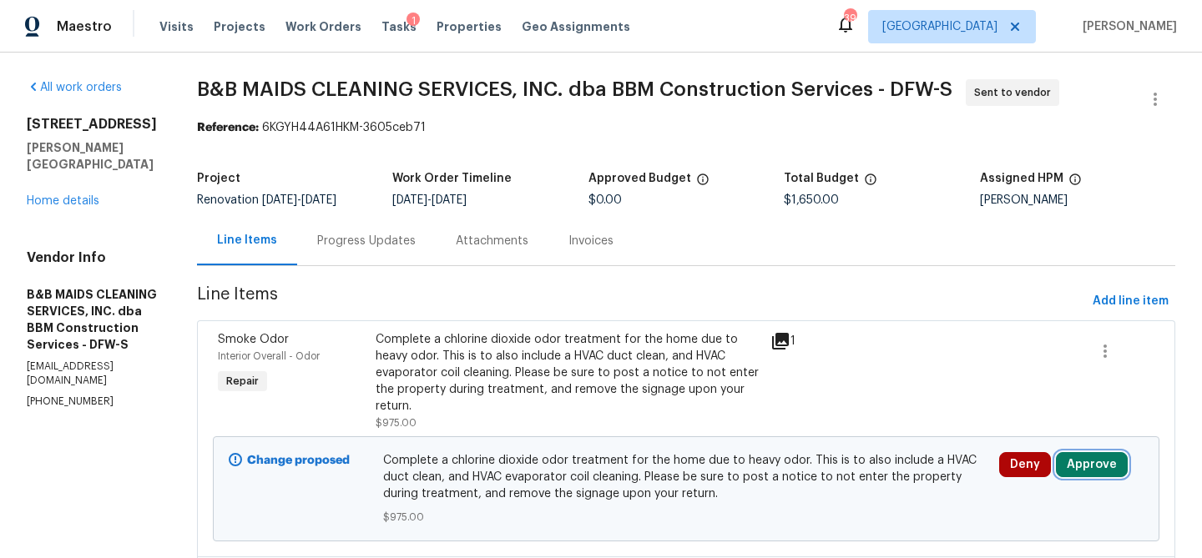
click at [1103, 464] on button "Approve" at bounding box center [1092, 464] width 72 height 25
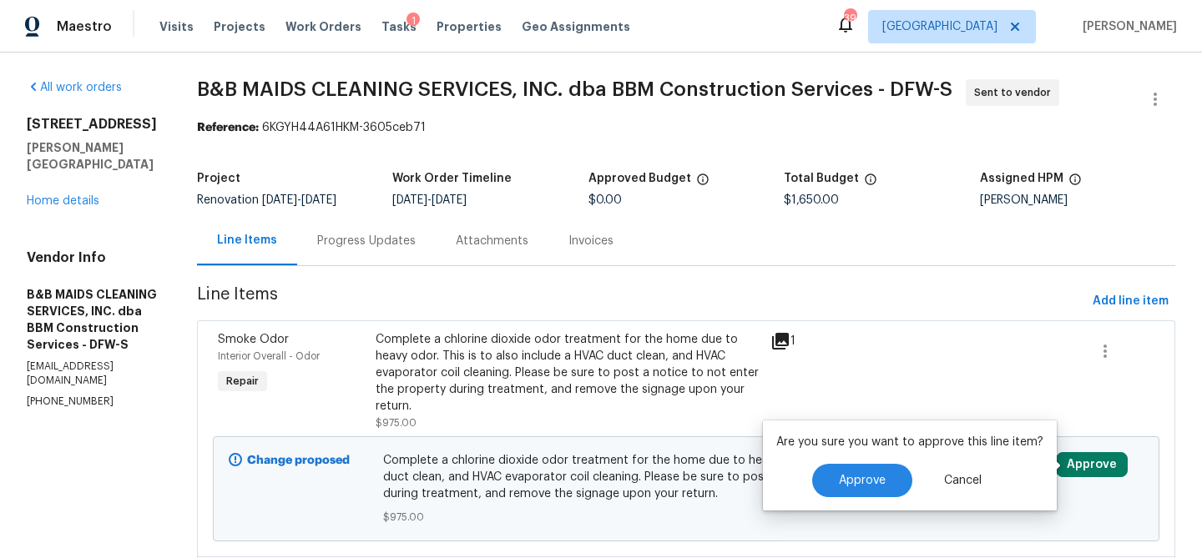
click at [846, 501] on div "Are you sure you want to approve this line item? Approve Cancel" at bounding box center [910, 466] width 294 height 90
click at [849, 494] on button "Approve" at bounding box center [862, 480] width 100 height 33
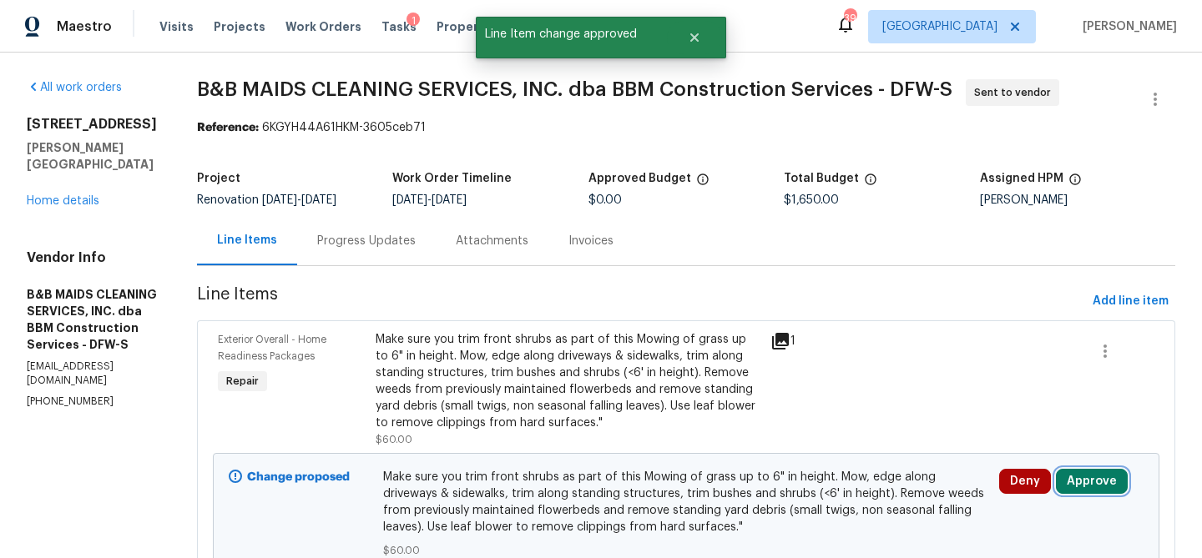
click at [1087, 481] on button "Approve" at bounding box center [1092, 481] width 72 height 25
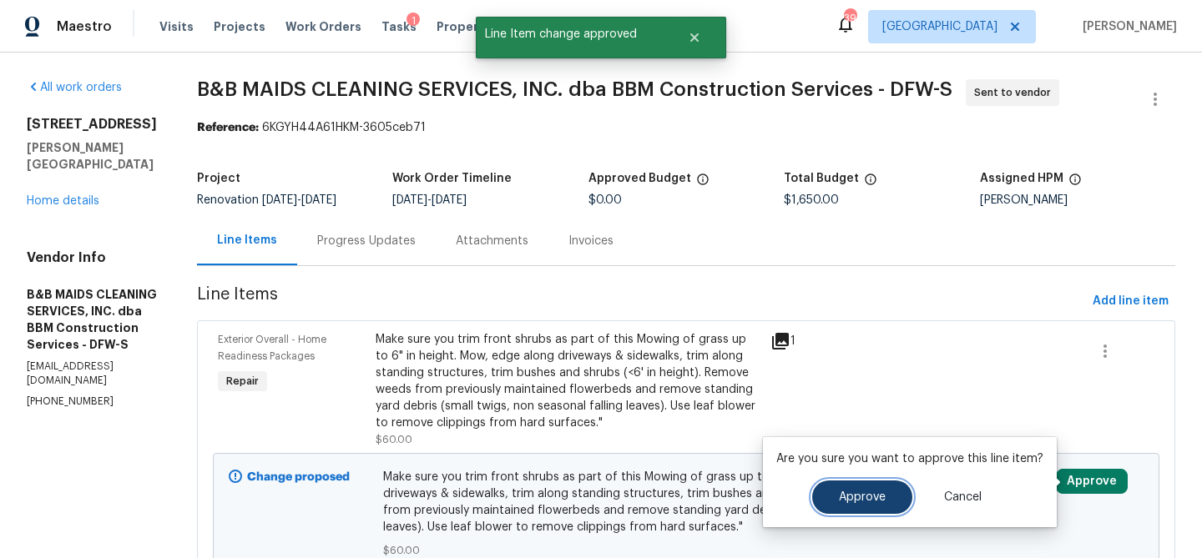
click at [871, 492] on span "Approve" at bounding box center [862, 498] width 47 height 13
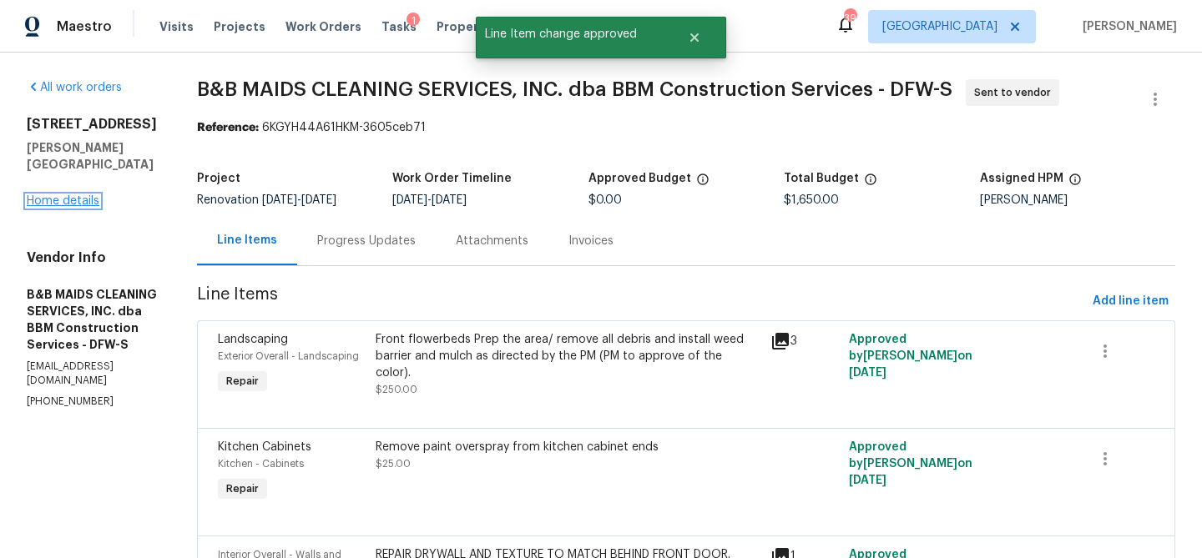
click at [67, 195] on link "Home details" at bounding box center [63, 201] width 73 height 12
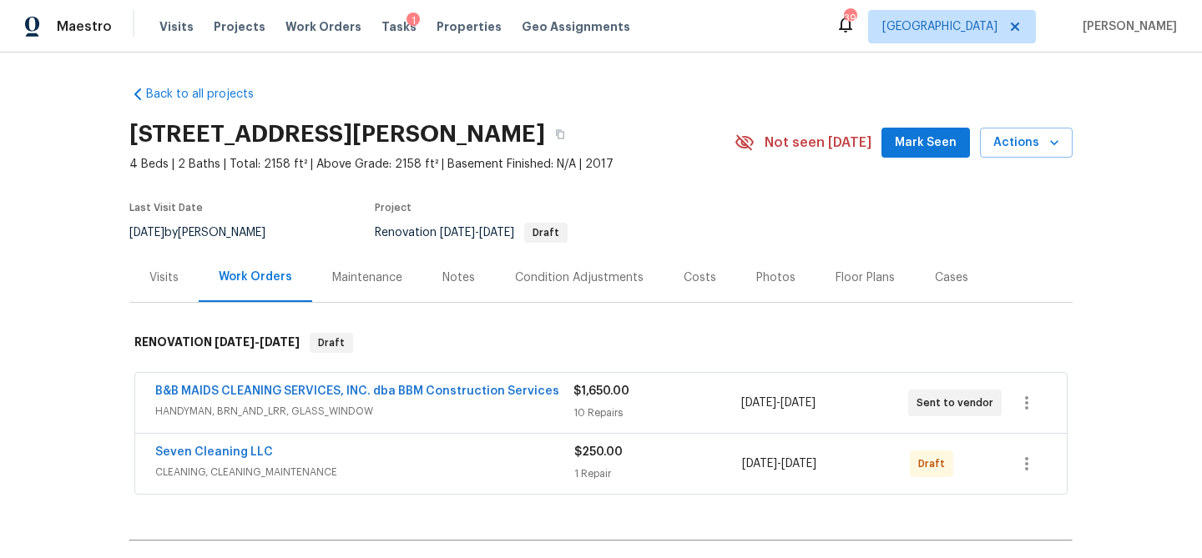
click at [474, 284] on div "Notes" at bounding box center [458, 277] width 73 height 49
